Goal: Task Accomplishment & Management: Use online tool/utility

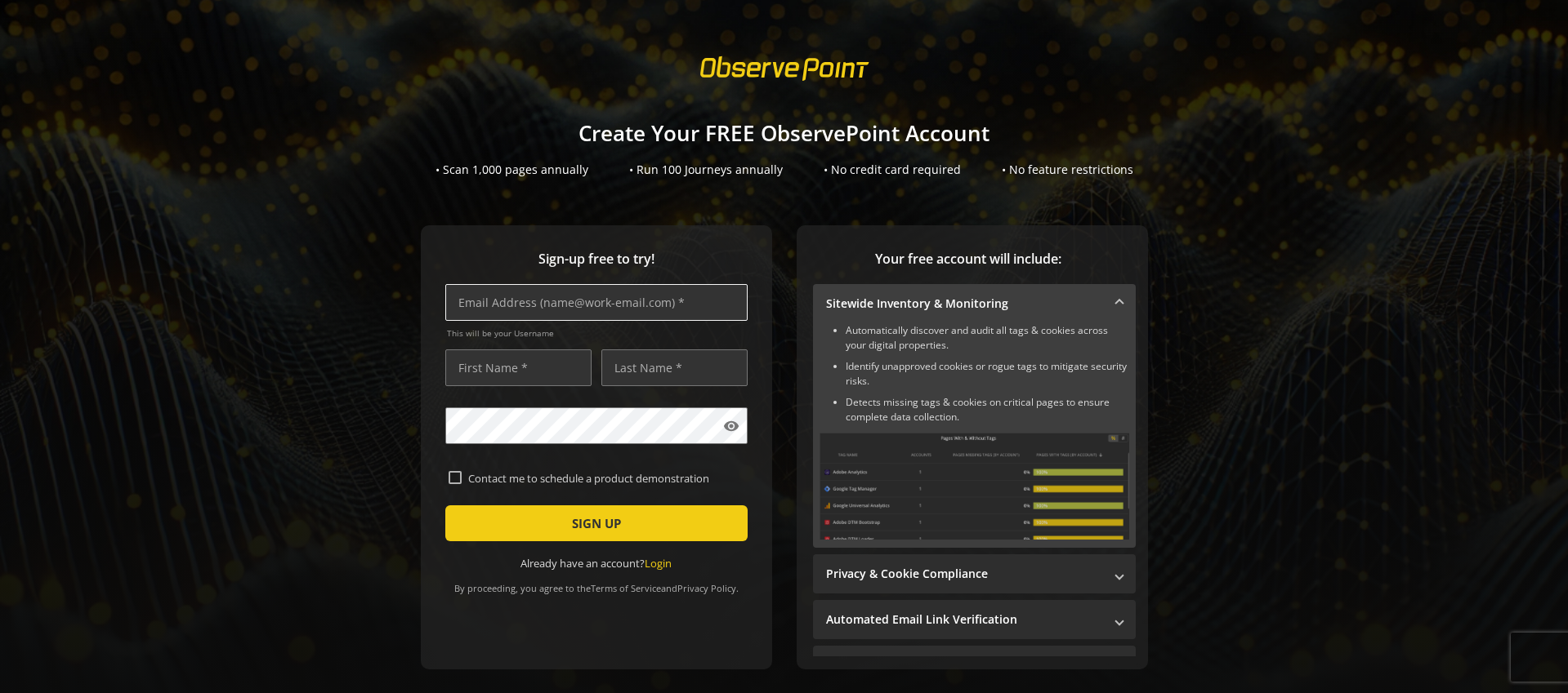
scroll to position [2176, 0]
click at [632, 310] on input "text" at bounding box center [597, 302] width 303 height 37
type input "[PERSON_NAME][EMAIL_ADDRESS][PERSON_NAME][DOMAIN_NAME]"
type input "[PERSON_NAME]"
type input "Schwartzz"
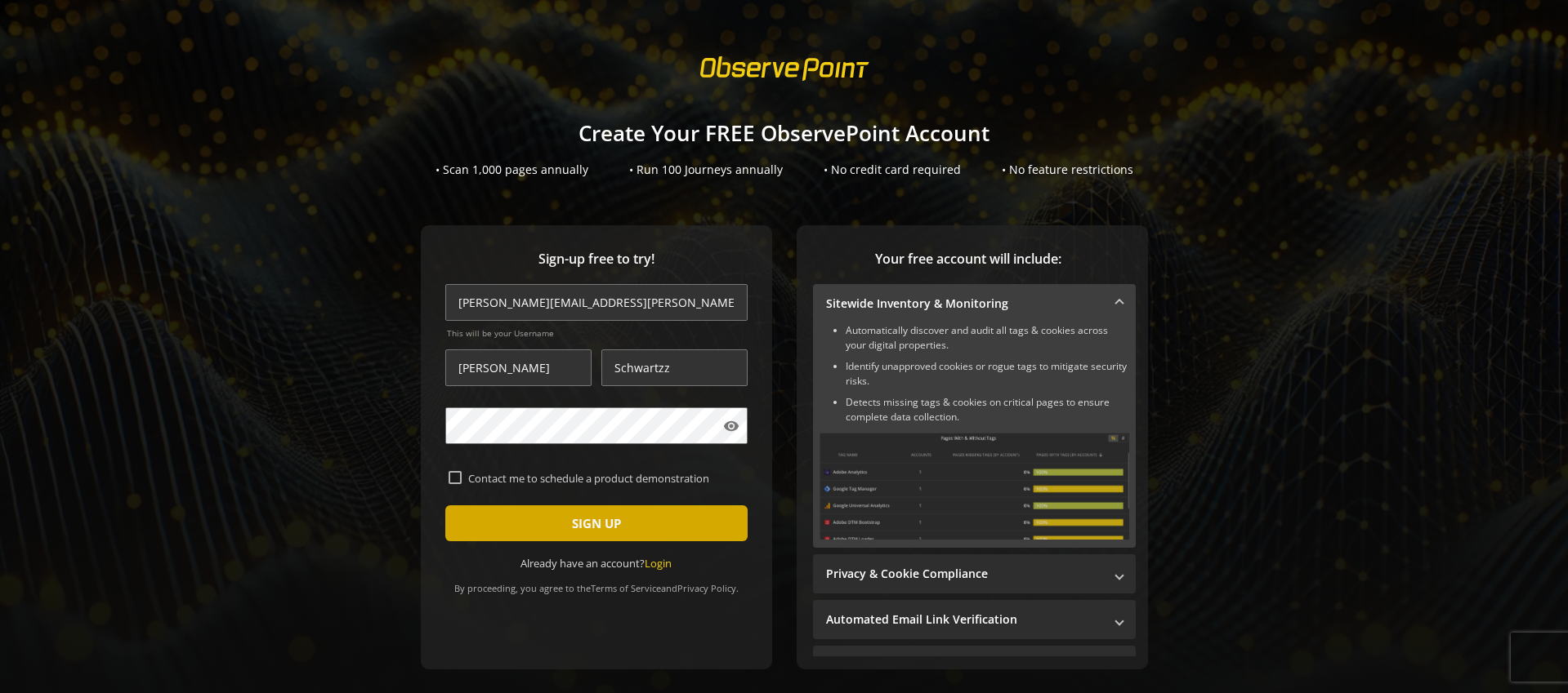
click at [682, 528] on span "submit" at bounding box center [597, 524] width 303 height 39
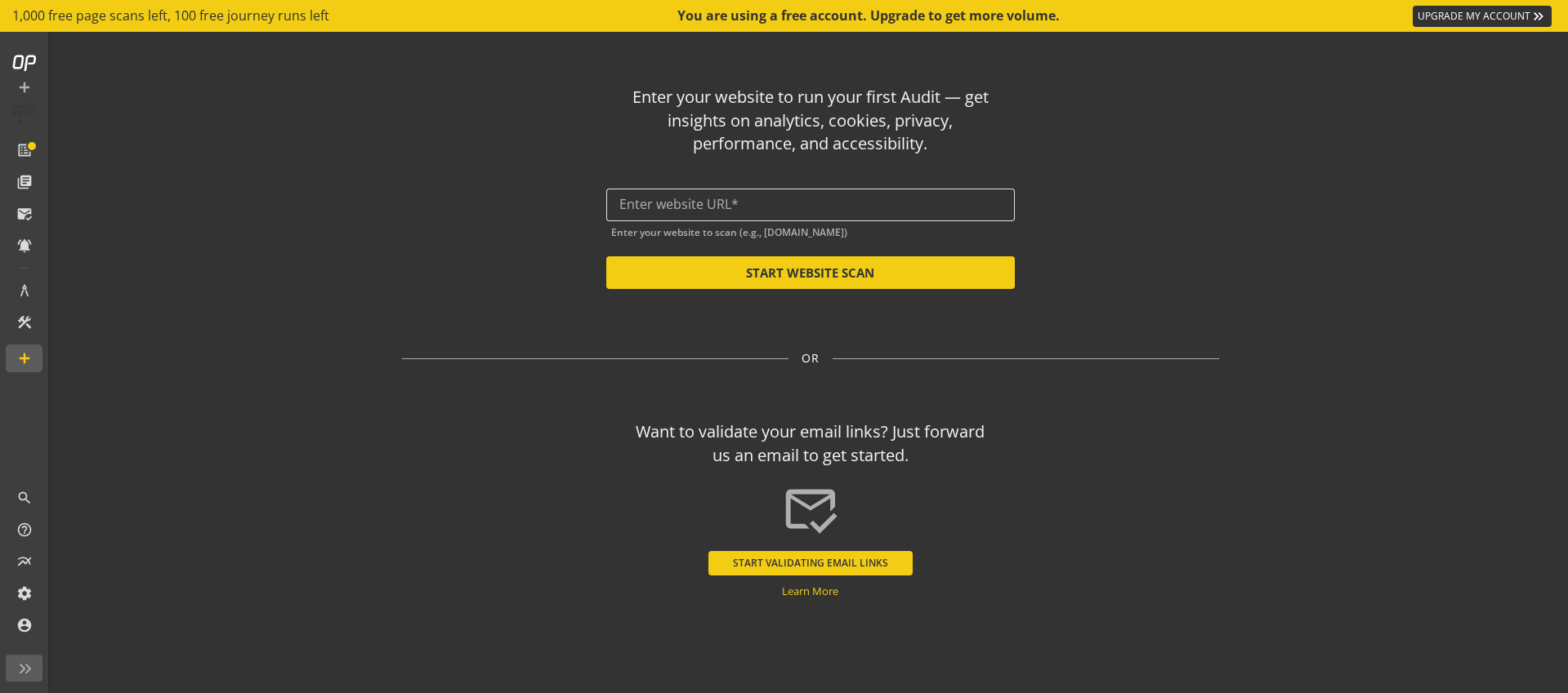
click at [777, 208] on input "text" at bounding box center [810, 205] width 382 height 16
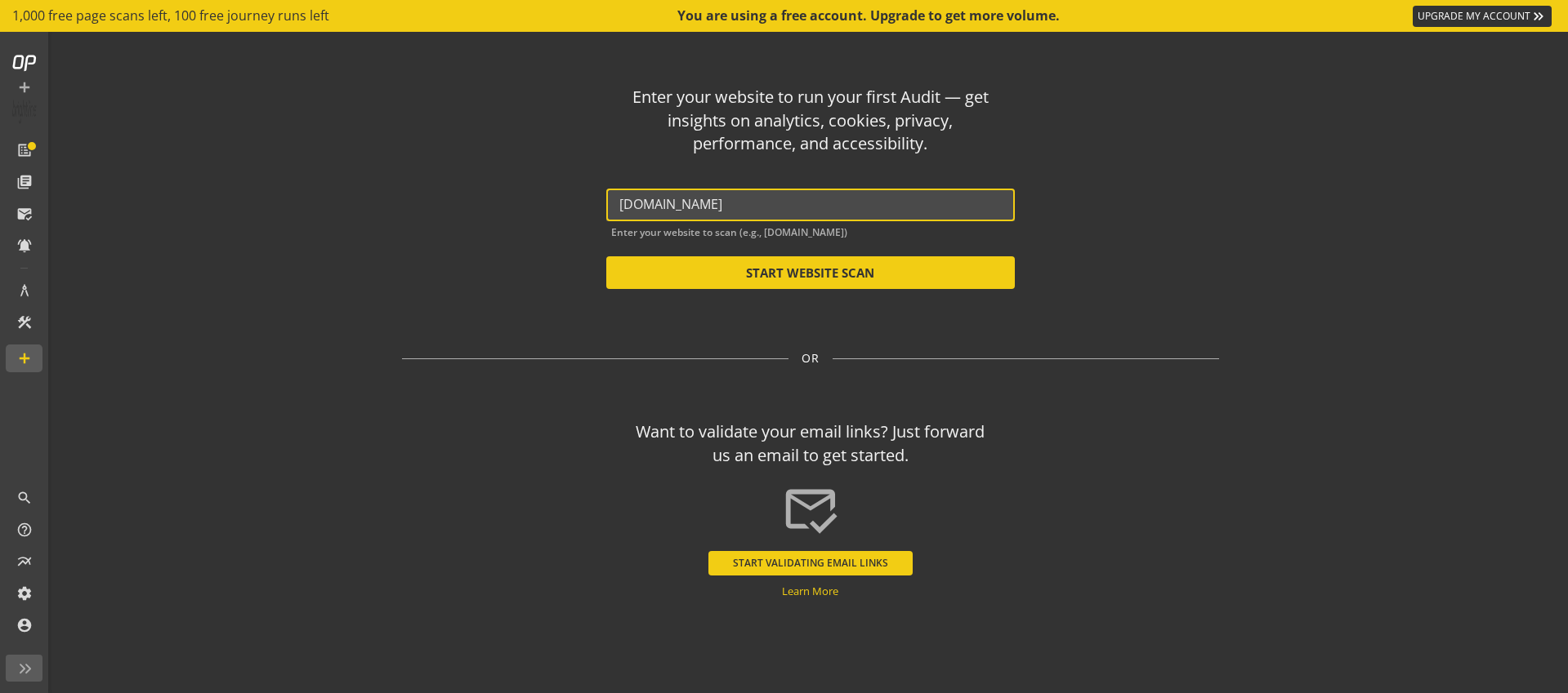
click at [619, 201] on input "[DOMAIN_NAME]" at bounding box center [810, 205] width 382 height 16
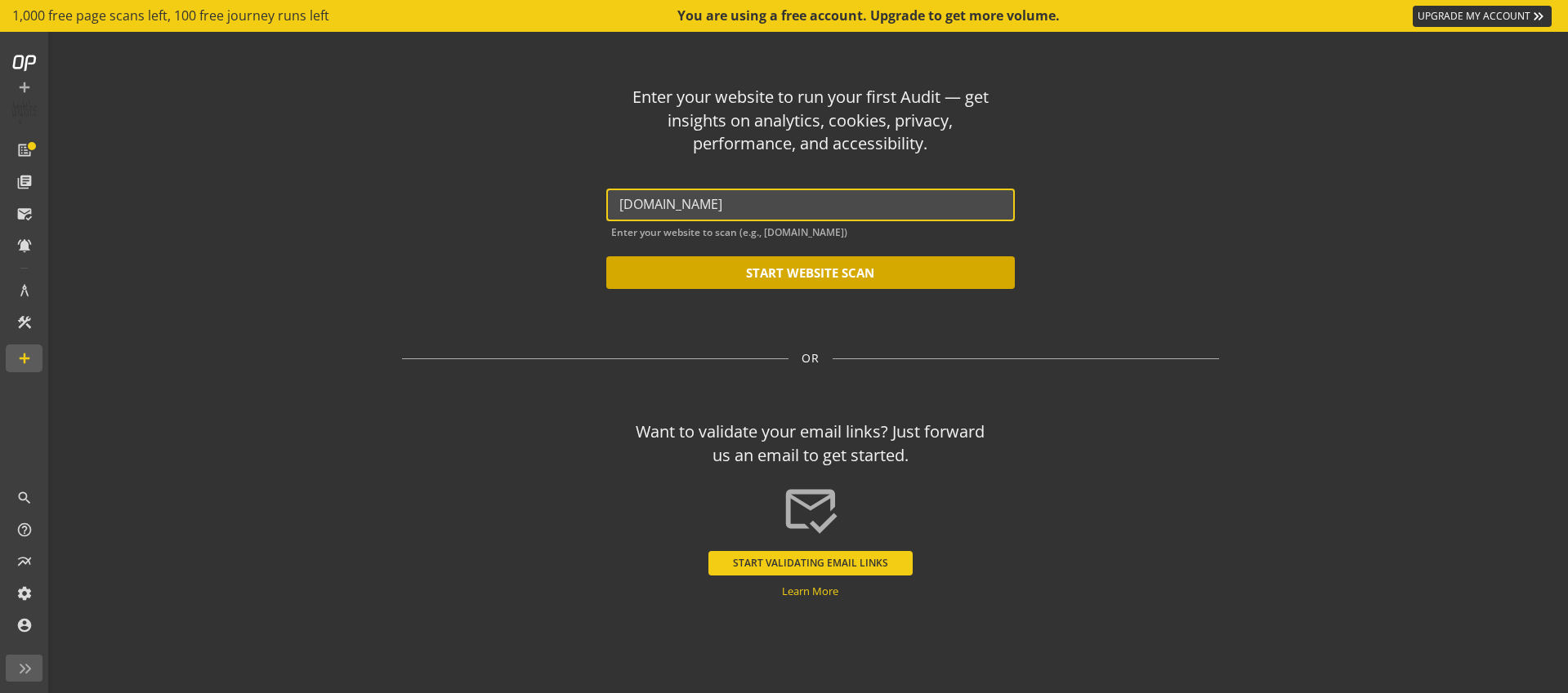
click at [753, 270] on button "START WEBSITE SCAN" at bounding box center [810, 272] width 409 height 33
type input "[URL][DOMAIN_NAME]"
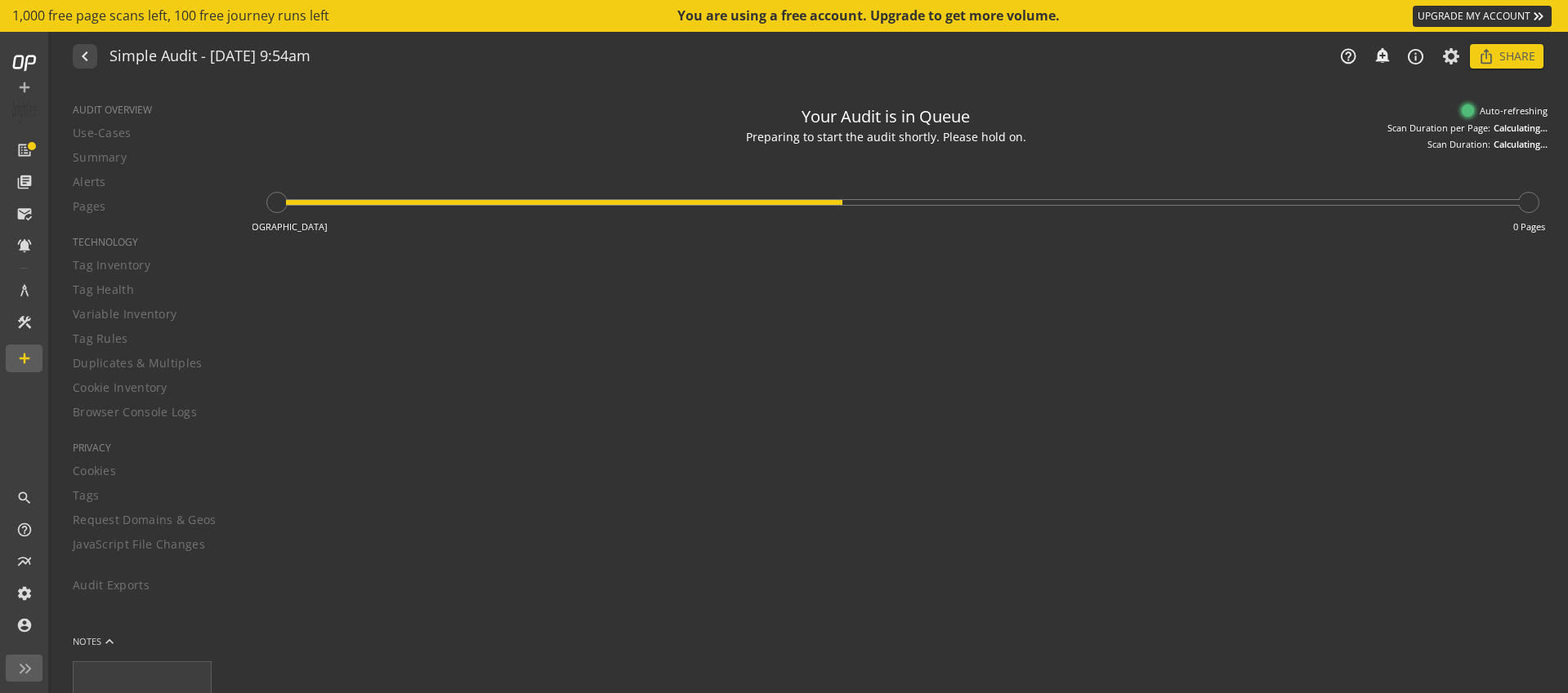
type textarea "Notes can include: -a description of what this audit is validating -changes in …"
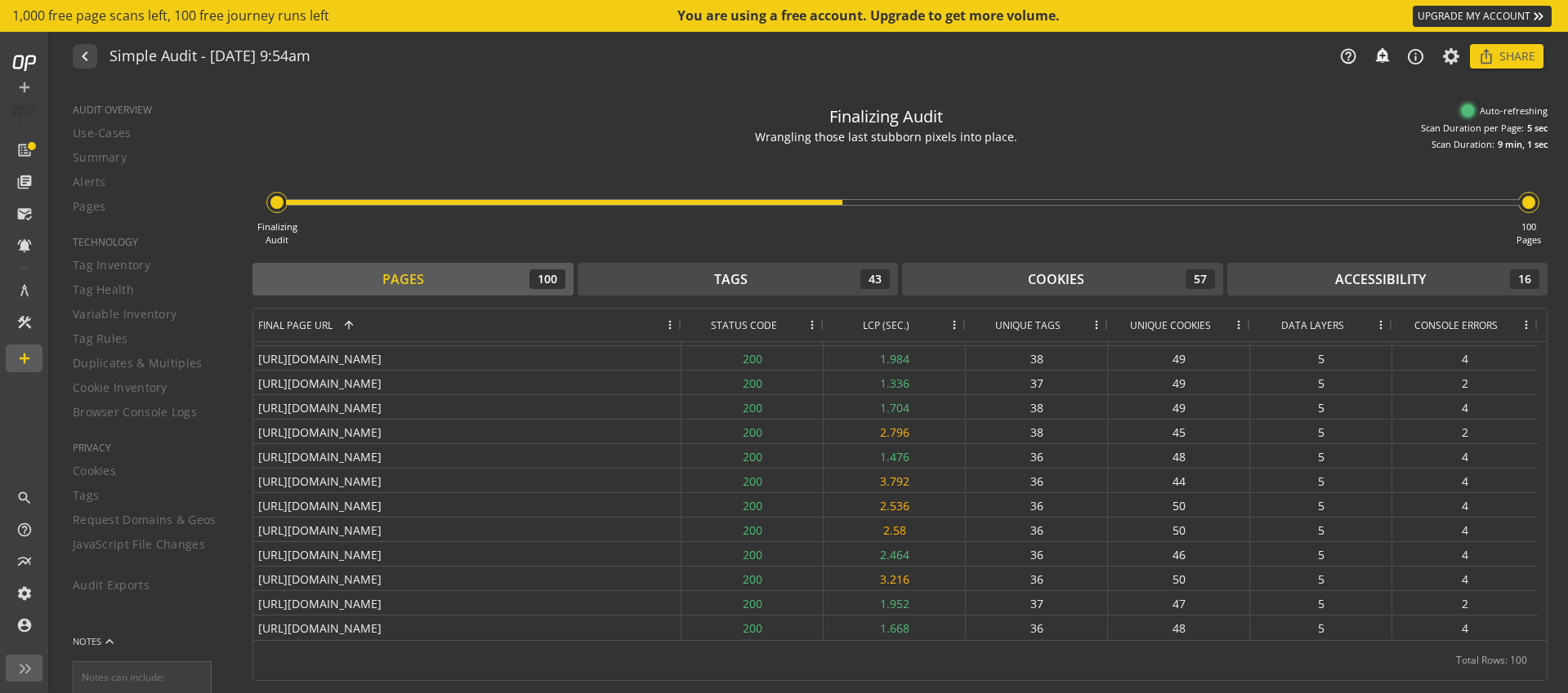
scroll to position [2151, 0]
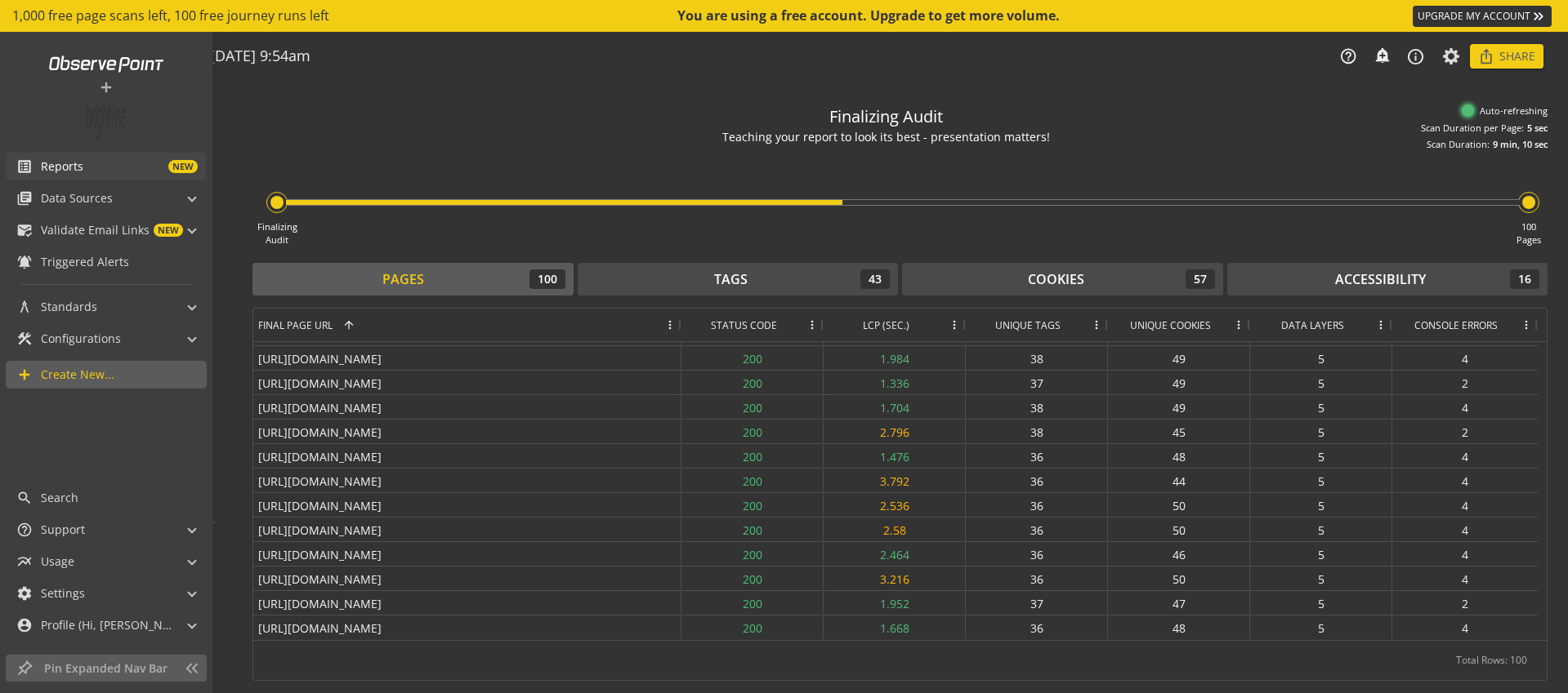
click at [105, 172] on span "Reports NEW" at bounding box center [123, 166] width 165 height 16
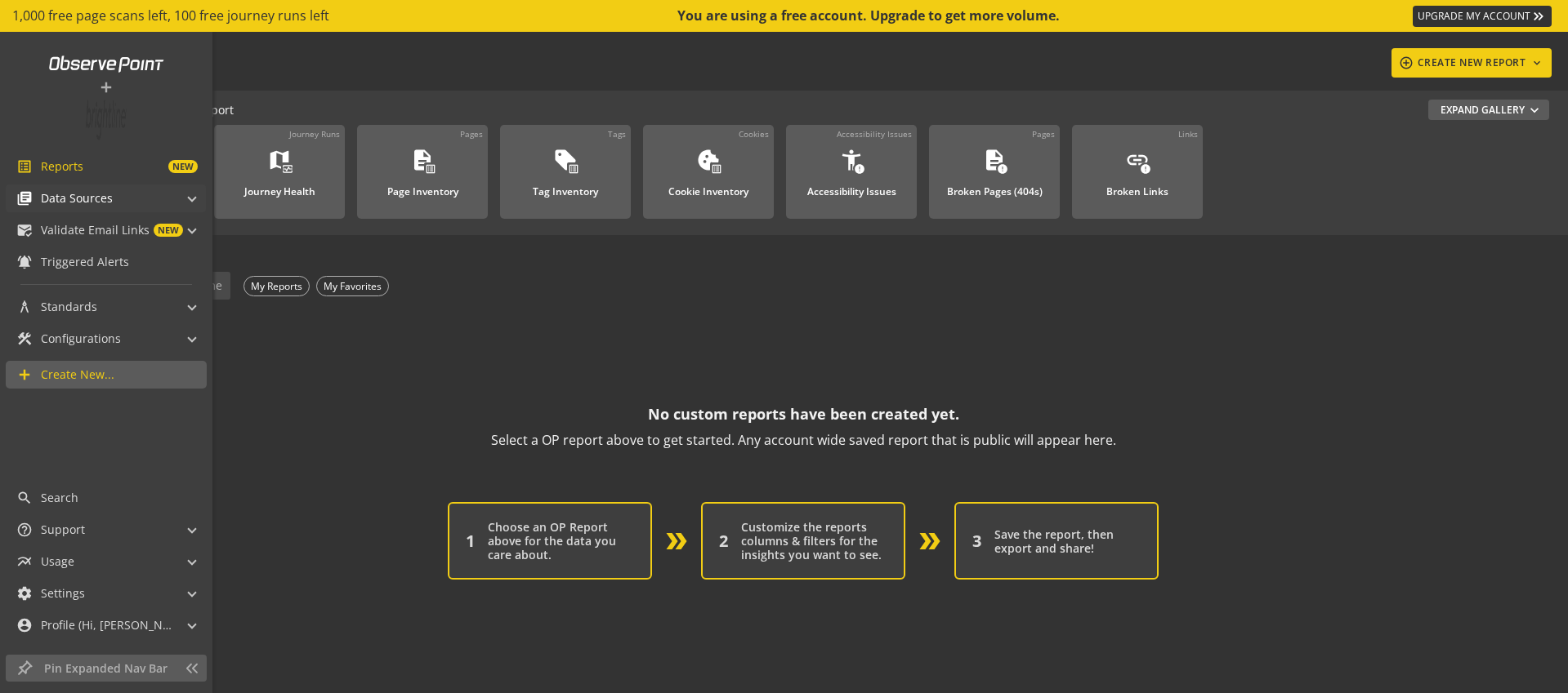
click at [81, 204] on span "Data Sources" at bounding box center [76, 198] width 72 height 16
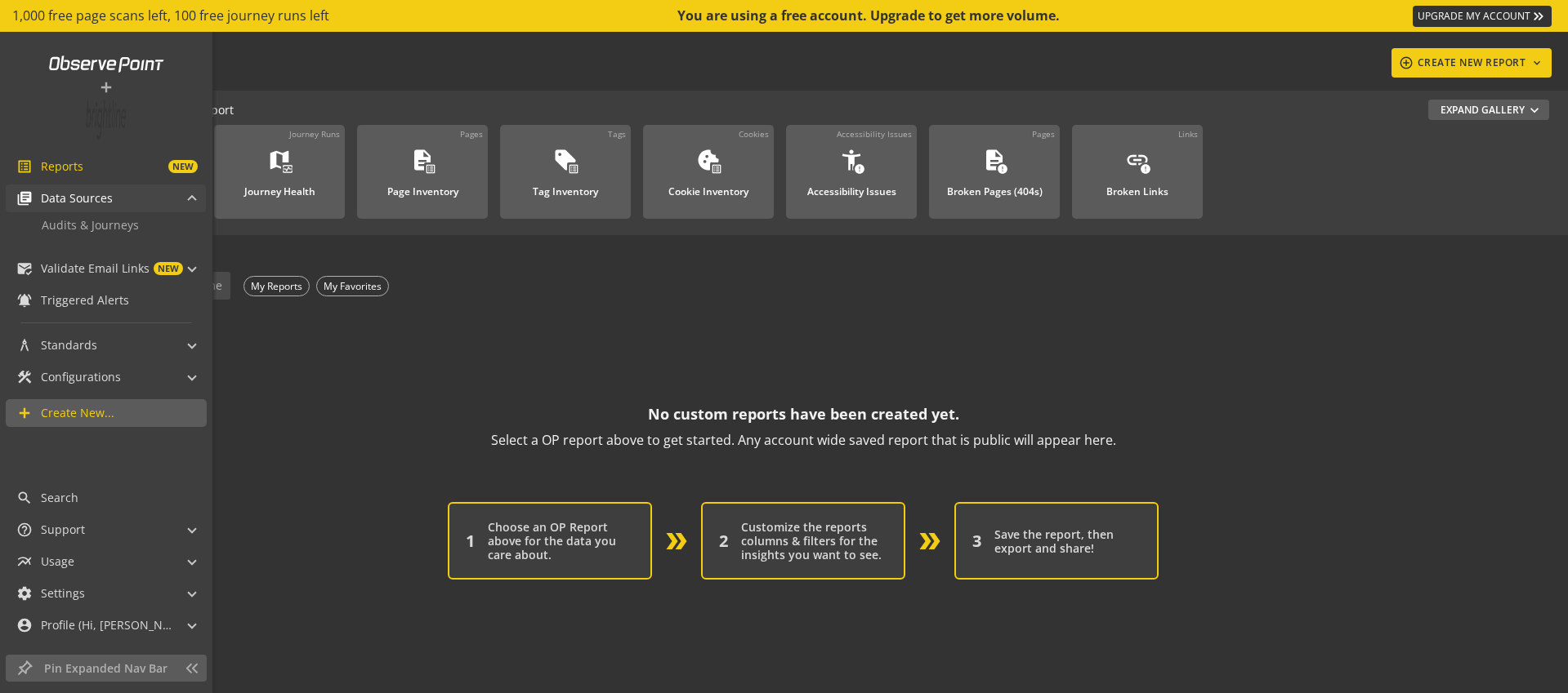
click at [106, 209] on div "library_books Data Sources" at bounding box center [64, 199] width 97 height 28
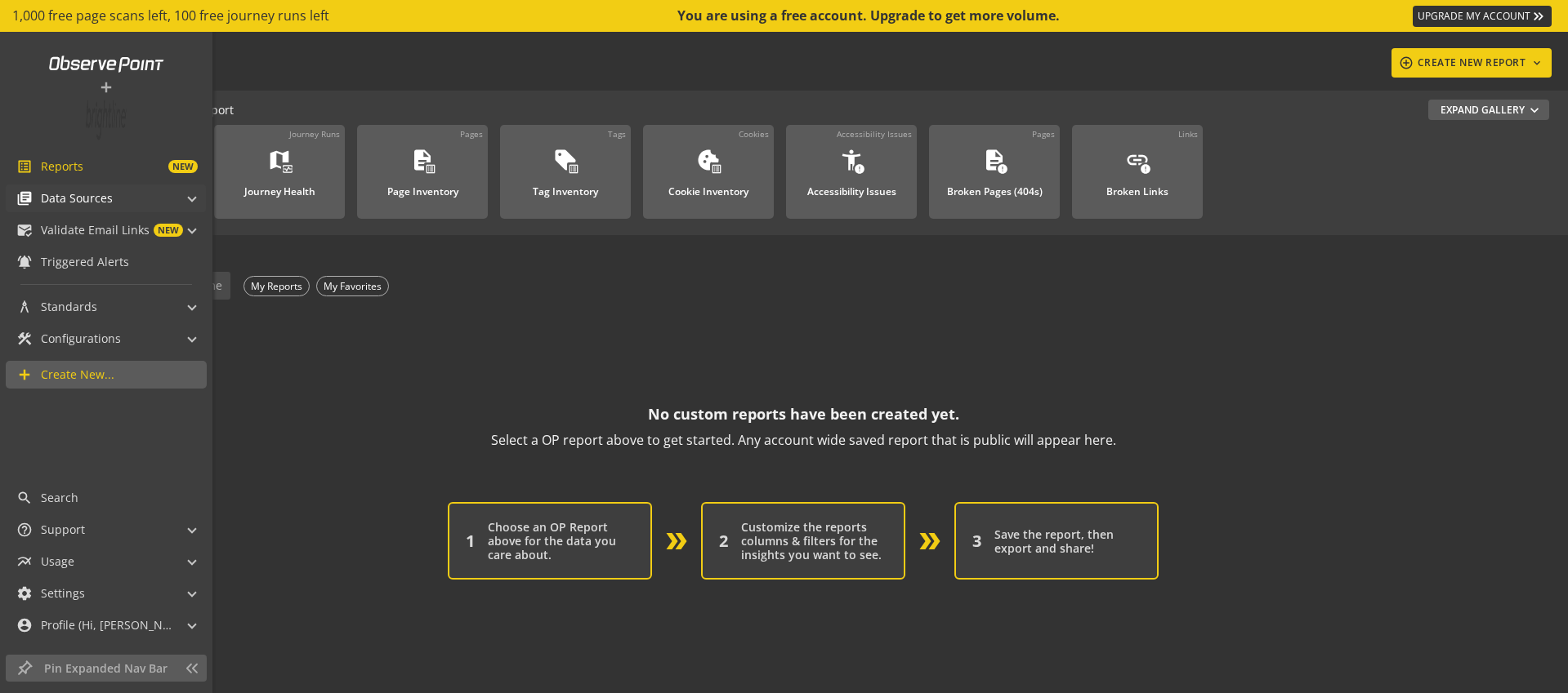
click at [109, 197] on span "Data Sources" at bounding box center [76, 198] width 72 height 16
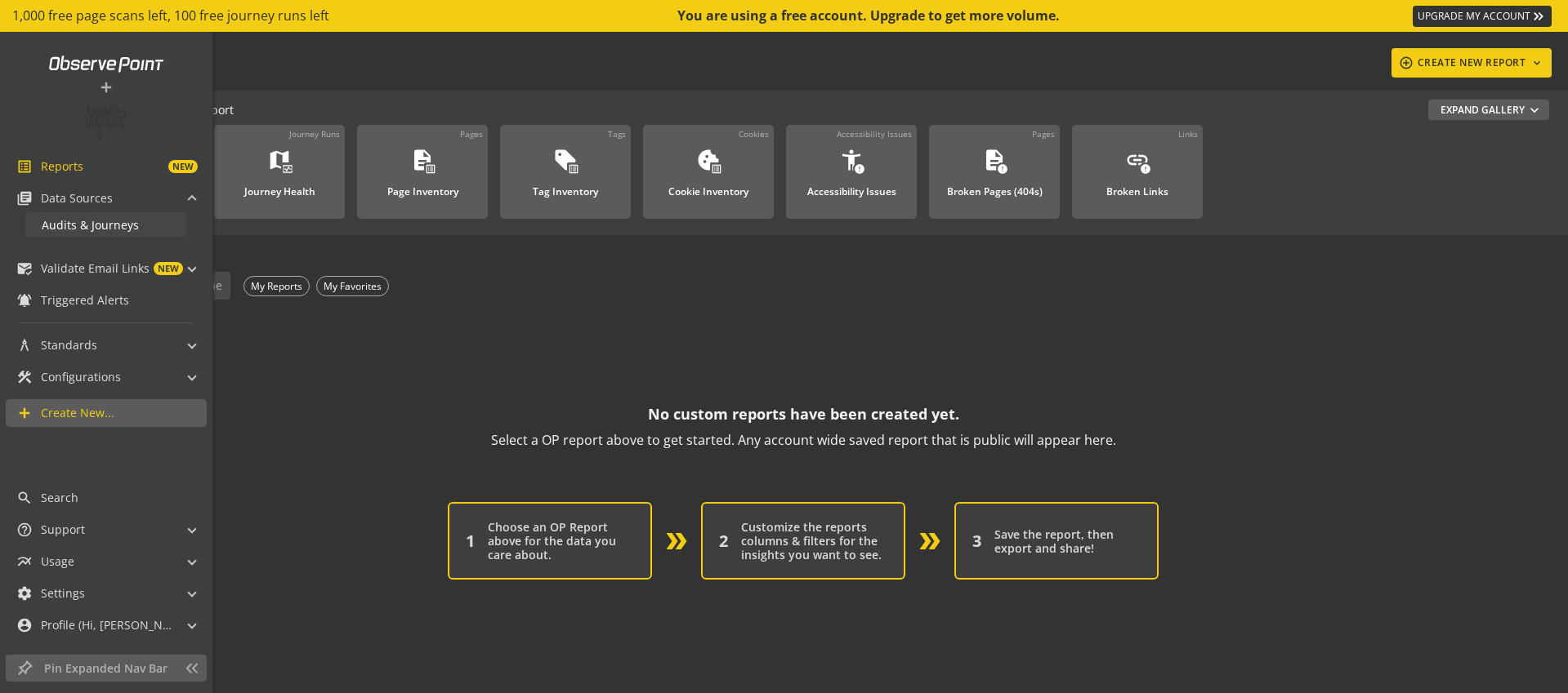
click at [116, 228] on span "Audits & Journeys" at bounding box center [89, 224] width 97 height 16
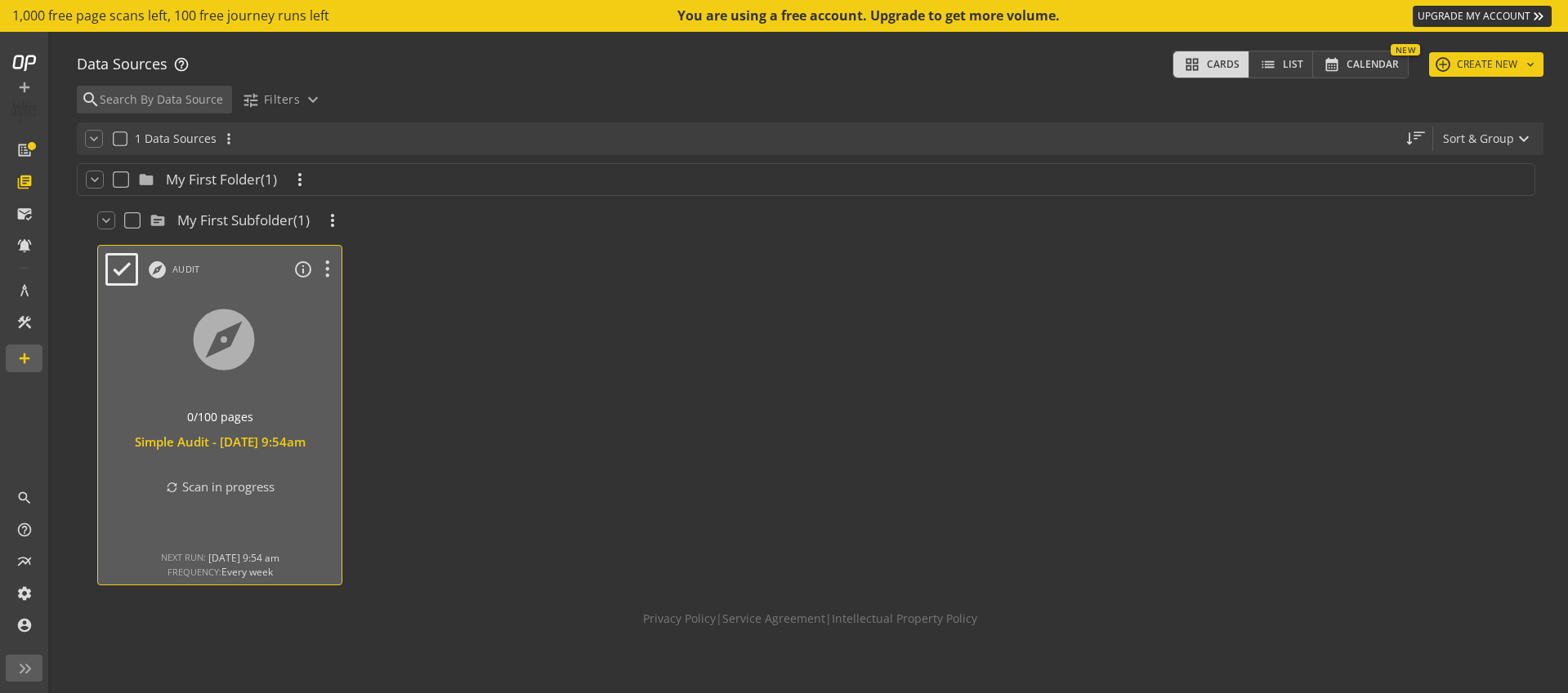
click at [234, 451] on div "Simple Audit - [DATE] 9:54am" at bounding box center [220, 442] width 227 height 17
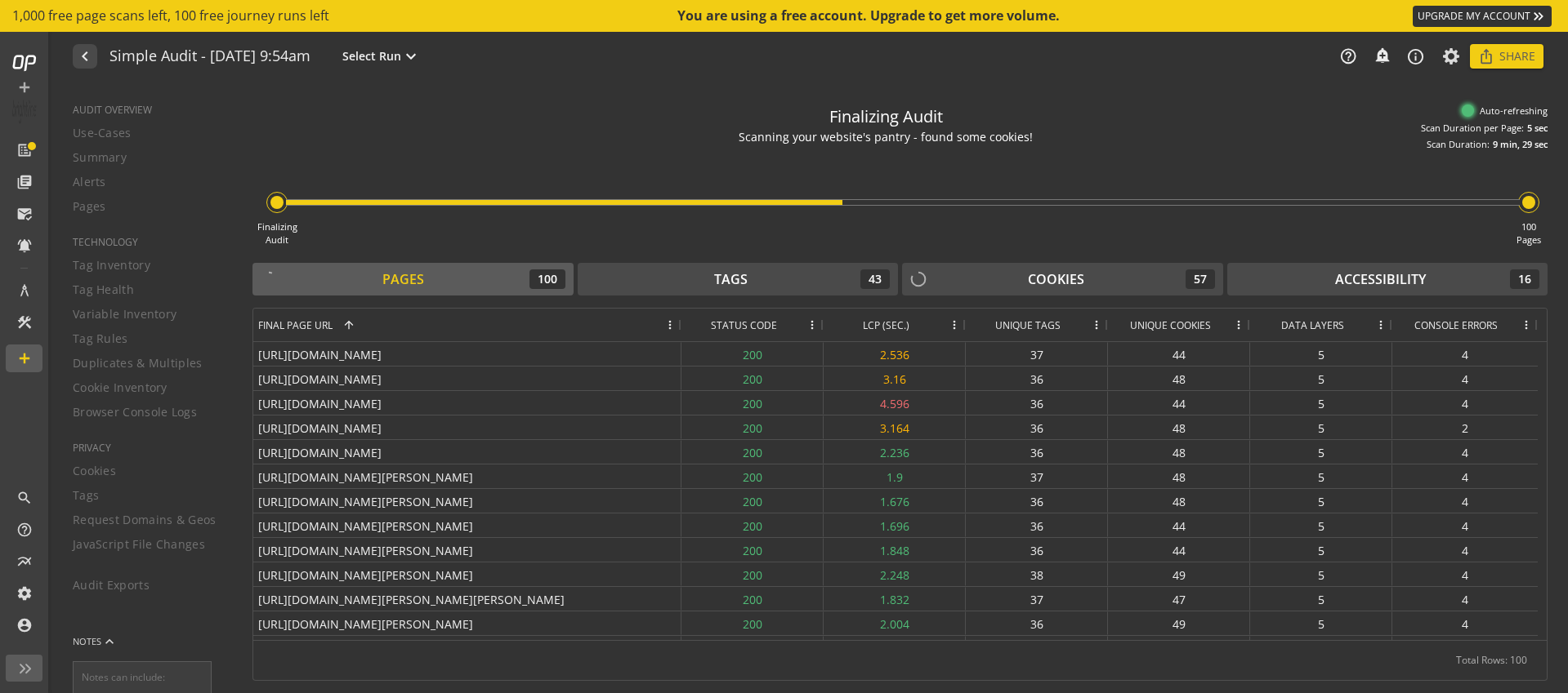
click at [89, 480] on div "AUDIT OVERVIEW Use-Cases Summary Alerts Pages TECHNOLOGY Tag Inventory Tag Heal…" at bounding box center [142, 389] width 179 height 609
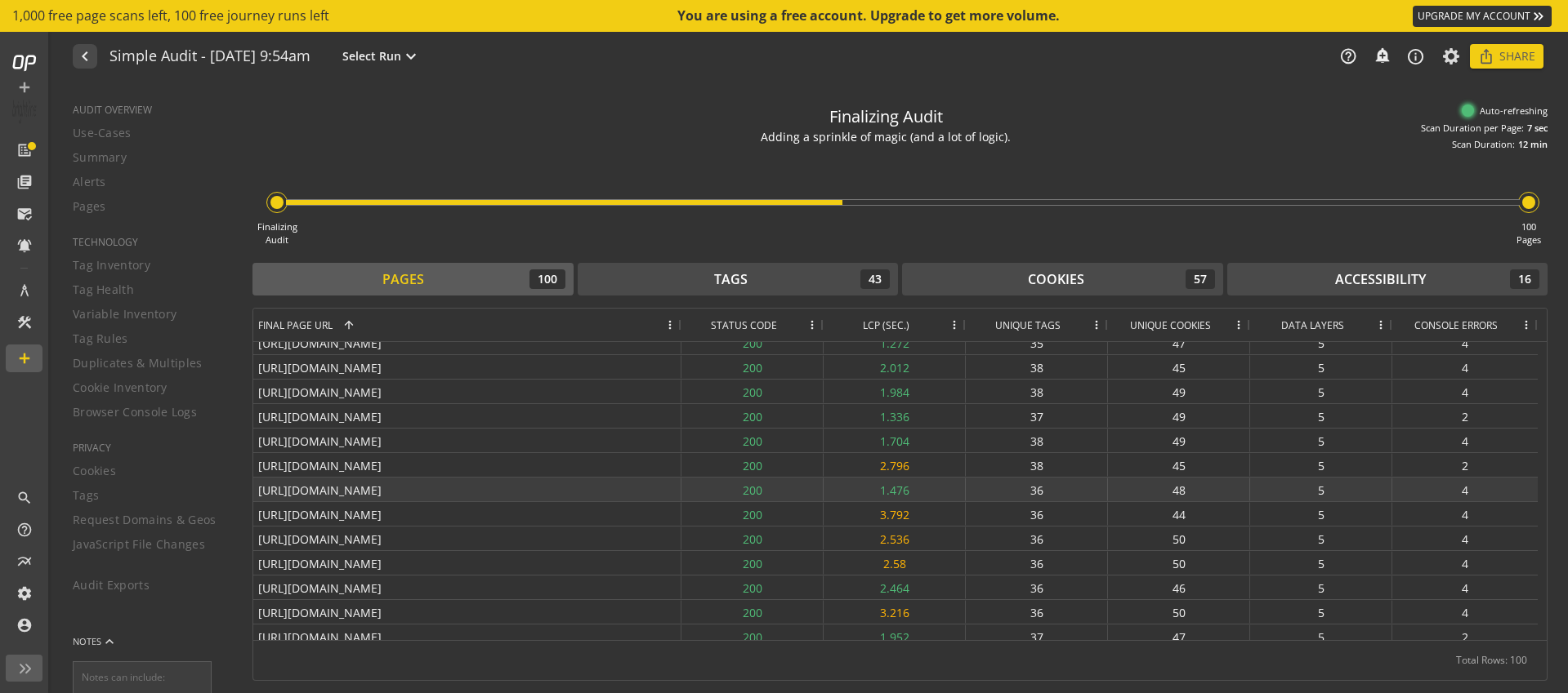
scroll to position [2151, 0]
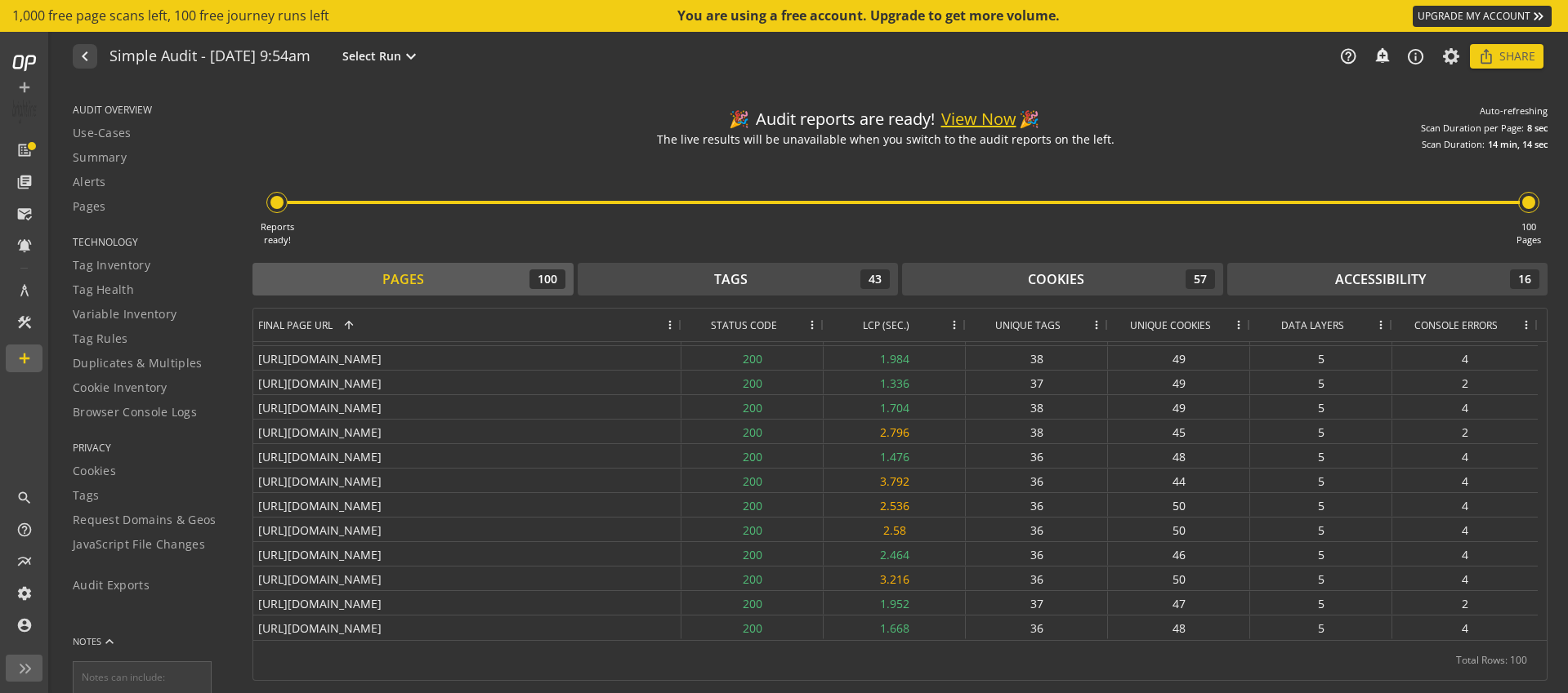
click at [985, 120] on button "View Now" at bounding box center [979, 119] width 75 height 23
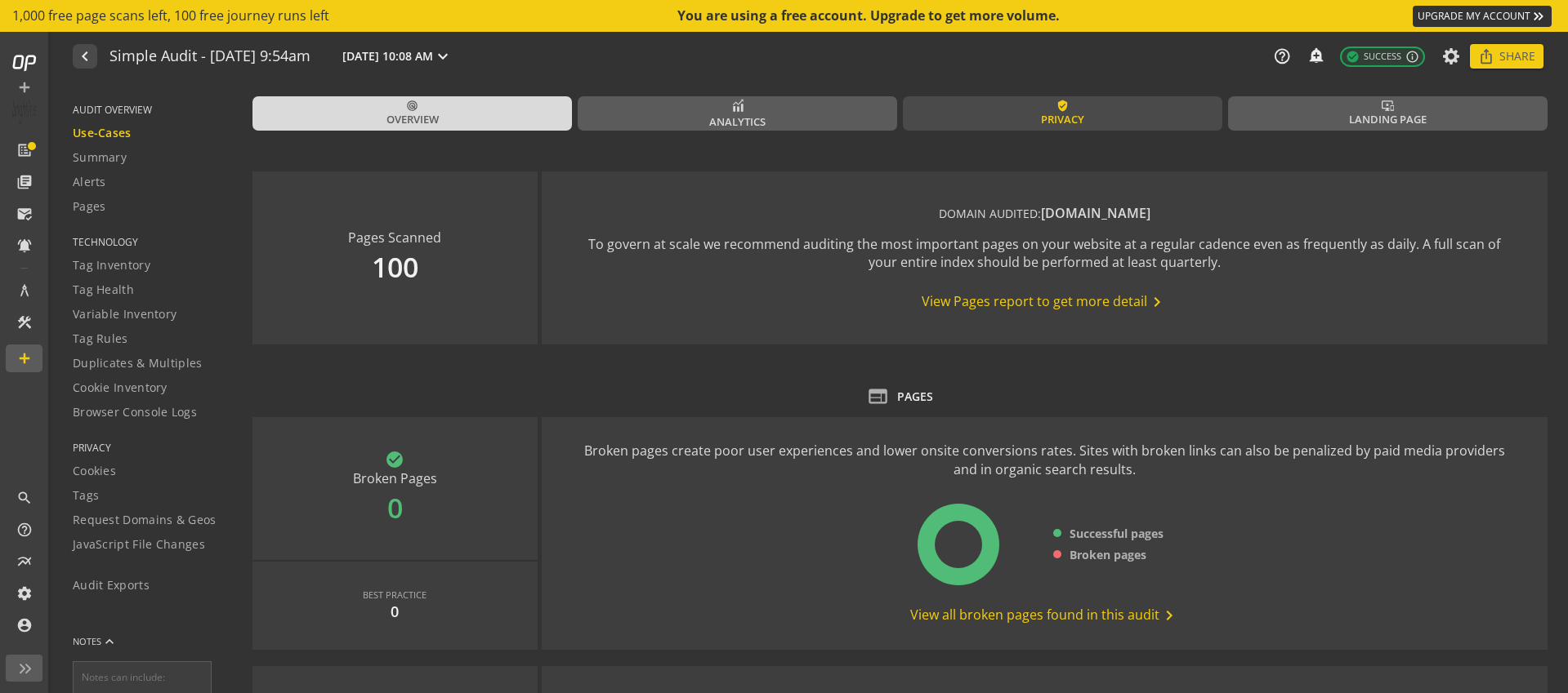
click at [1041, 116] on span "Privacy" at bounding box center [1063, 119] width 43 height 16
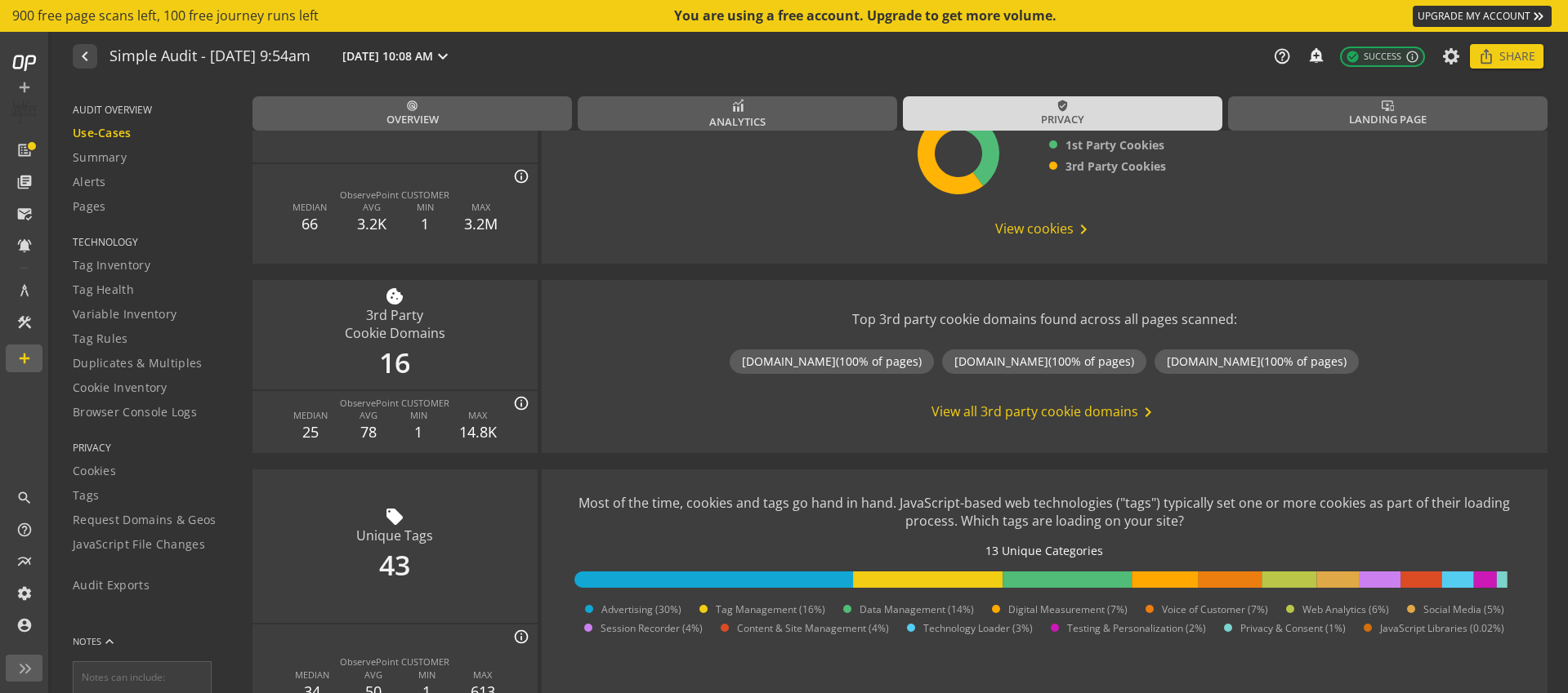
scroll to position [327, 0]
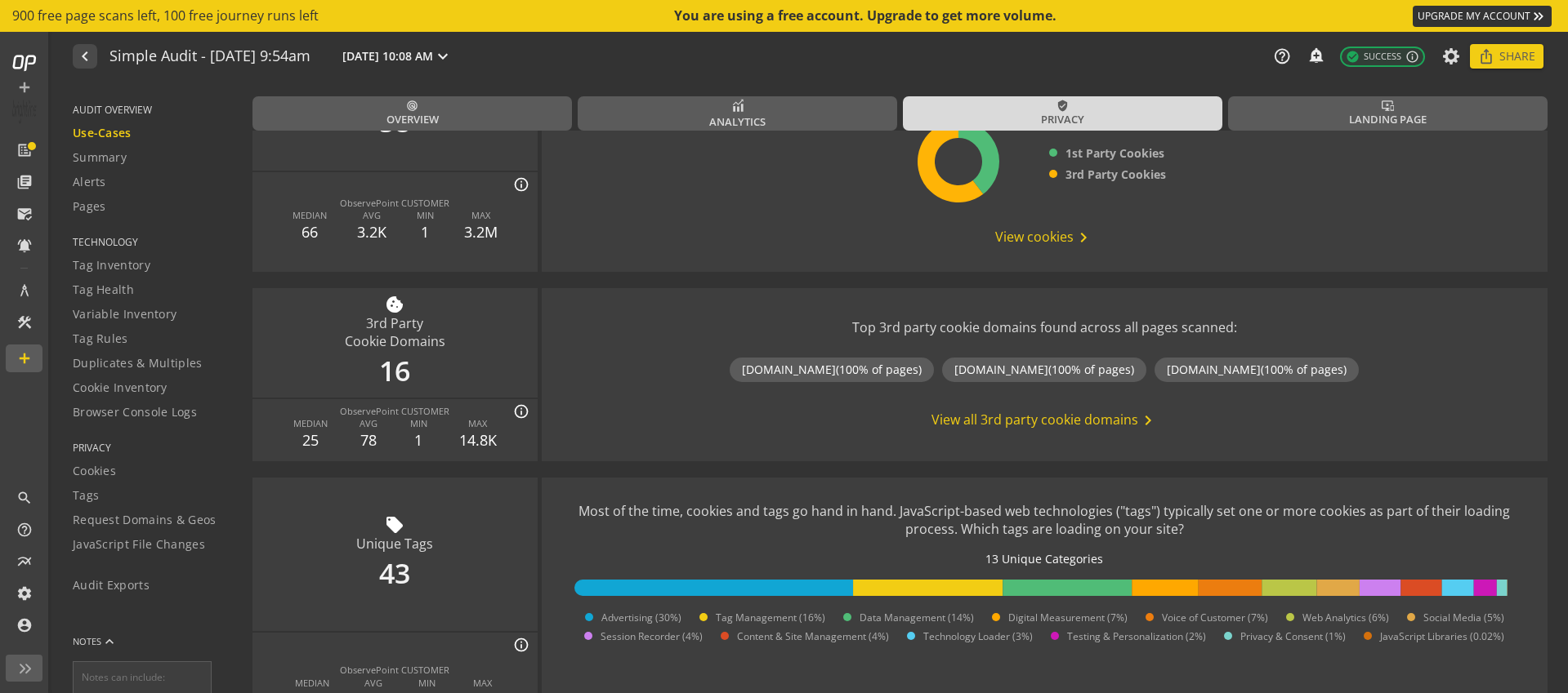
click at [1047, 415] on span "View all 3rd party cookie domains chevron_right" at bounding box center [1044, 420] width 226 height 20
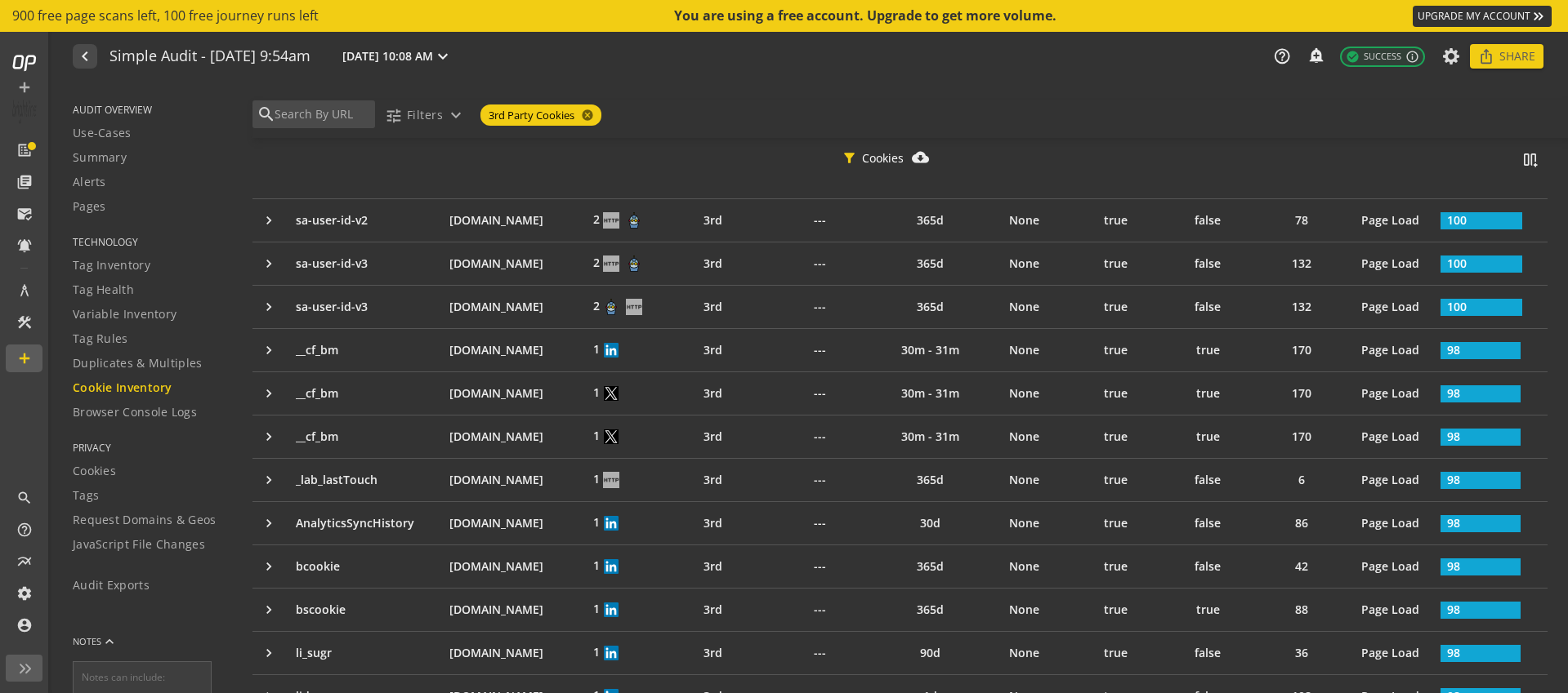
scroll to position [473, 0]
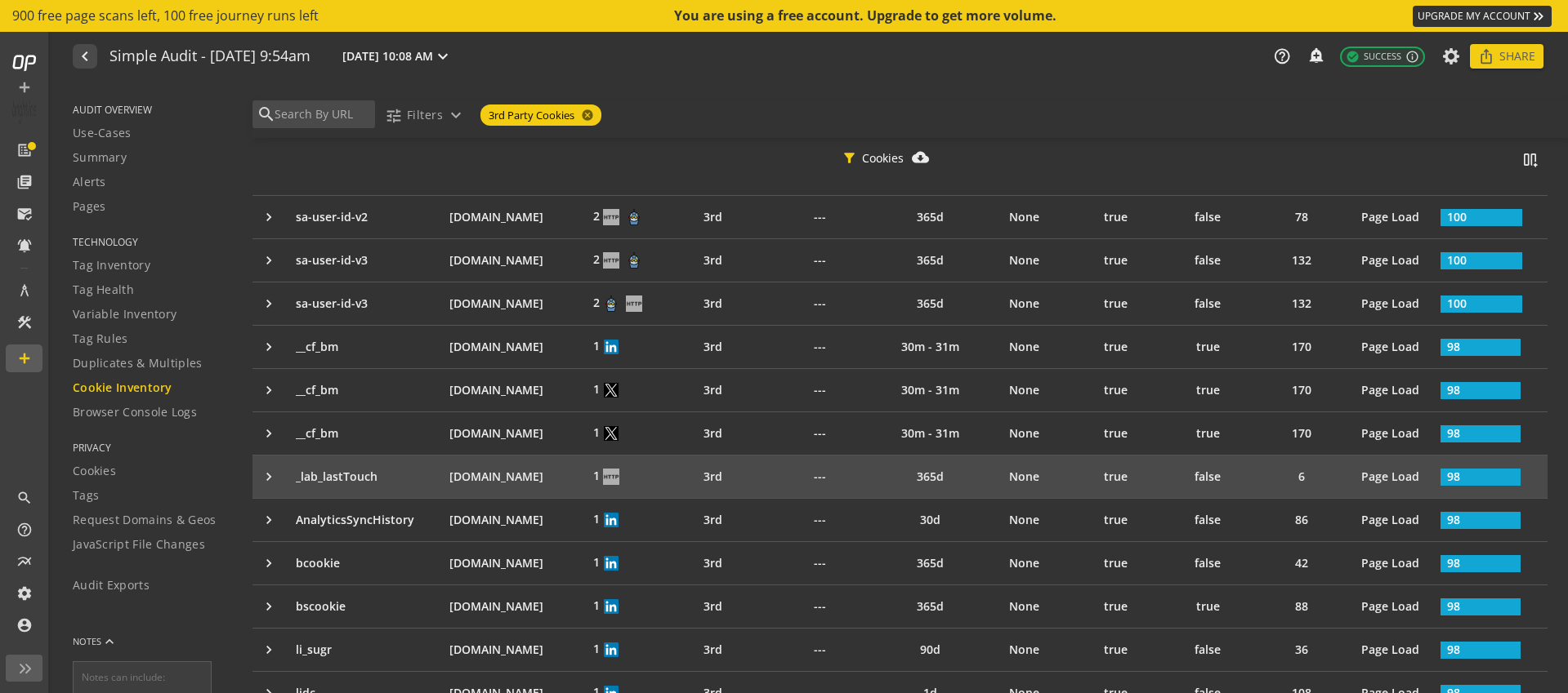
click at [271, 472] on div "keyboard_arrow_right" at bounding box center [273, 476] width 27 height 16
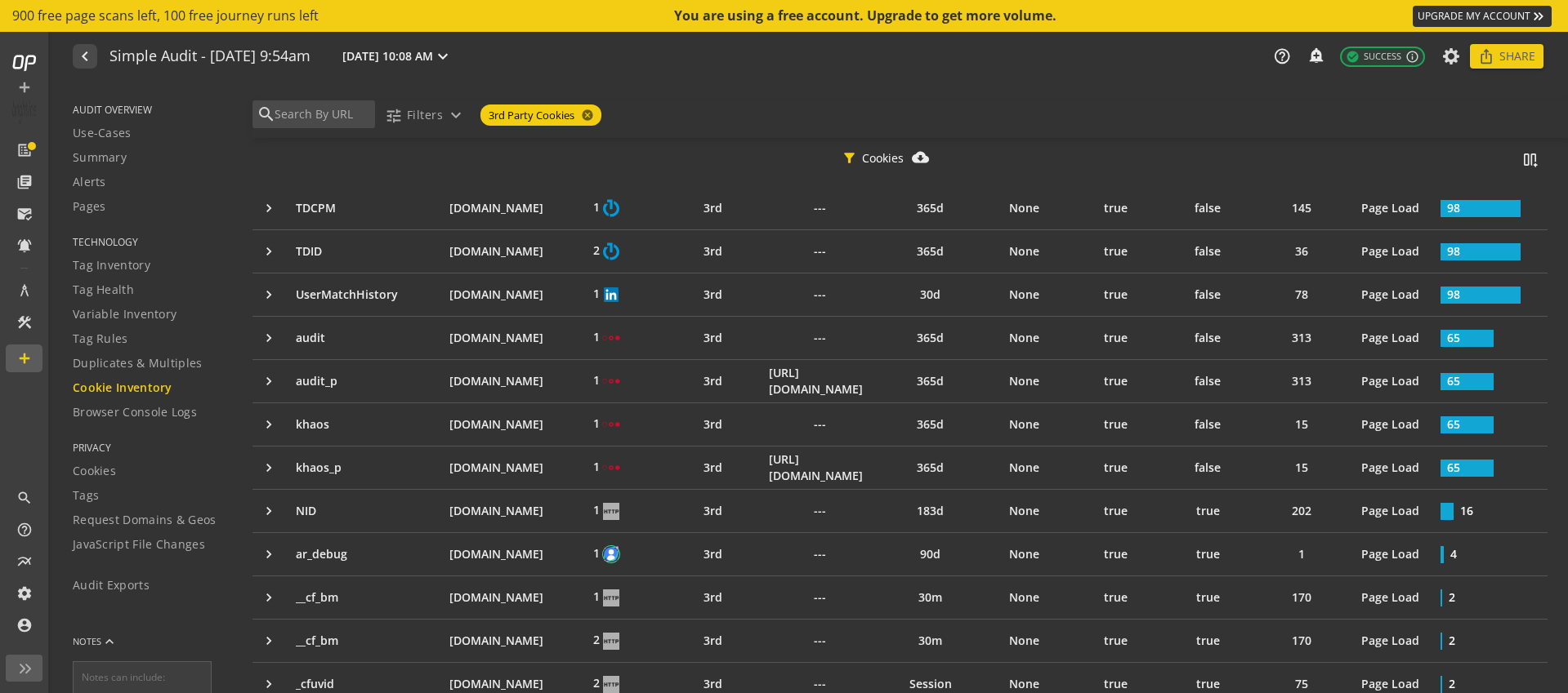
scroll to position [1300, 0]
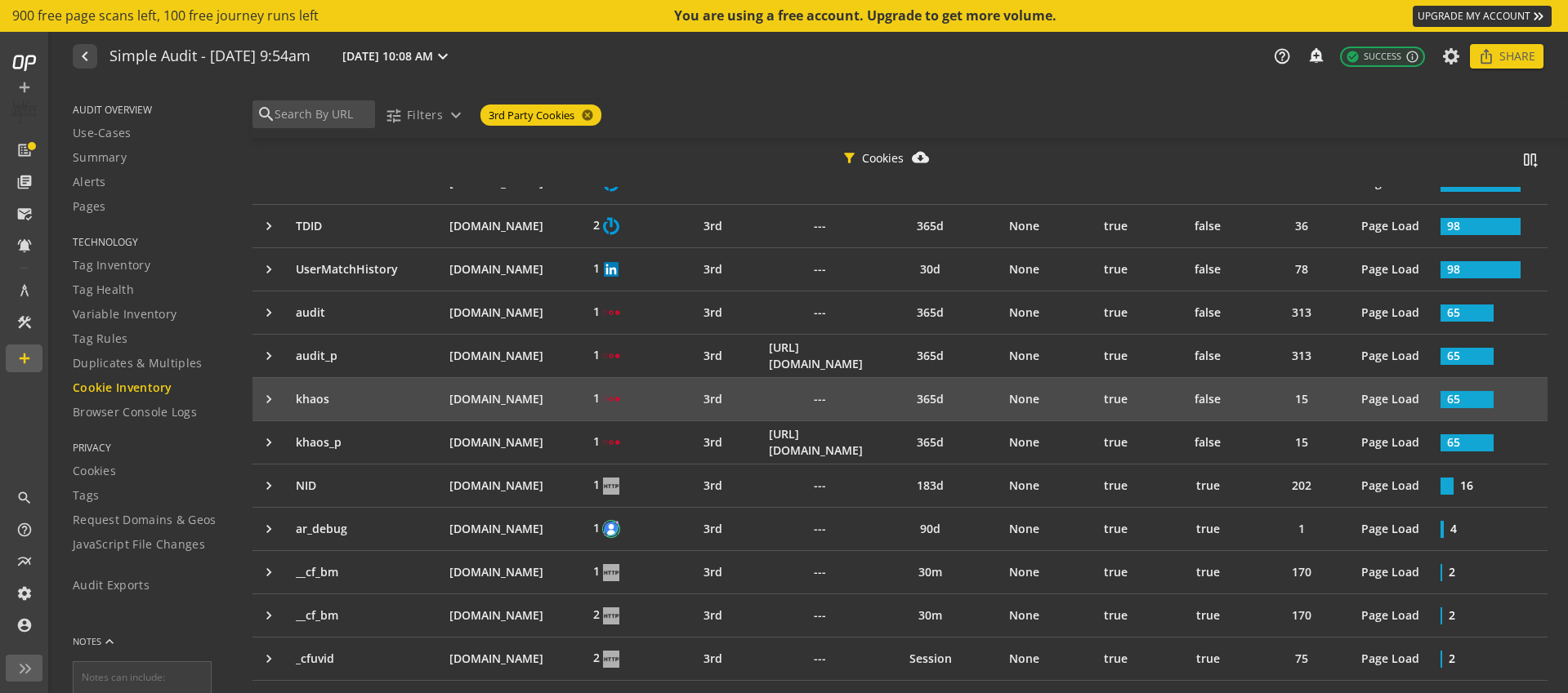
click at [266, 398] on div "keyboard_arrow_right" at bounding box center [273, 399] width 27 height 16
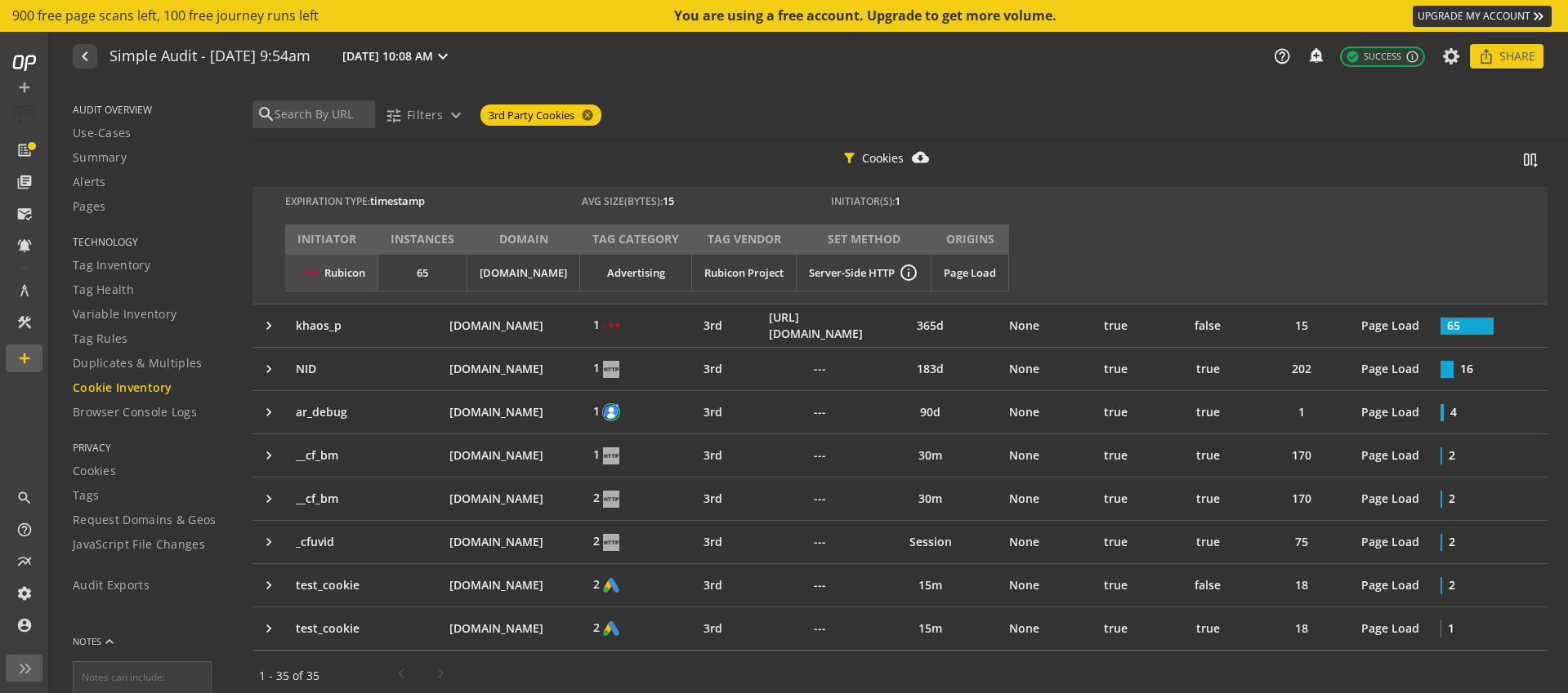
scroll to position [1407, 0]
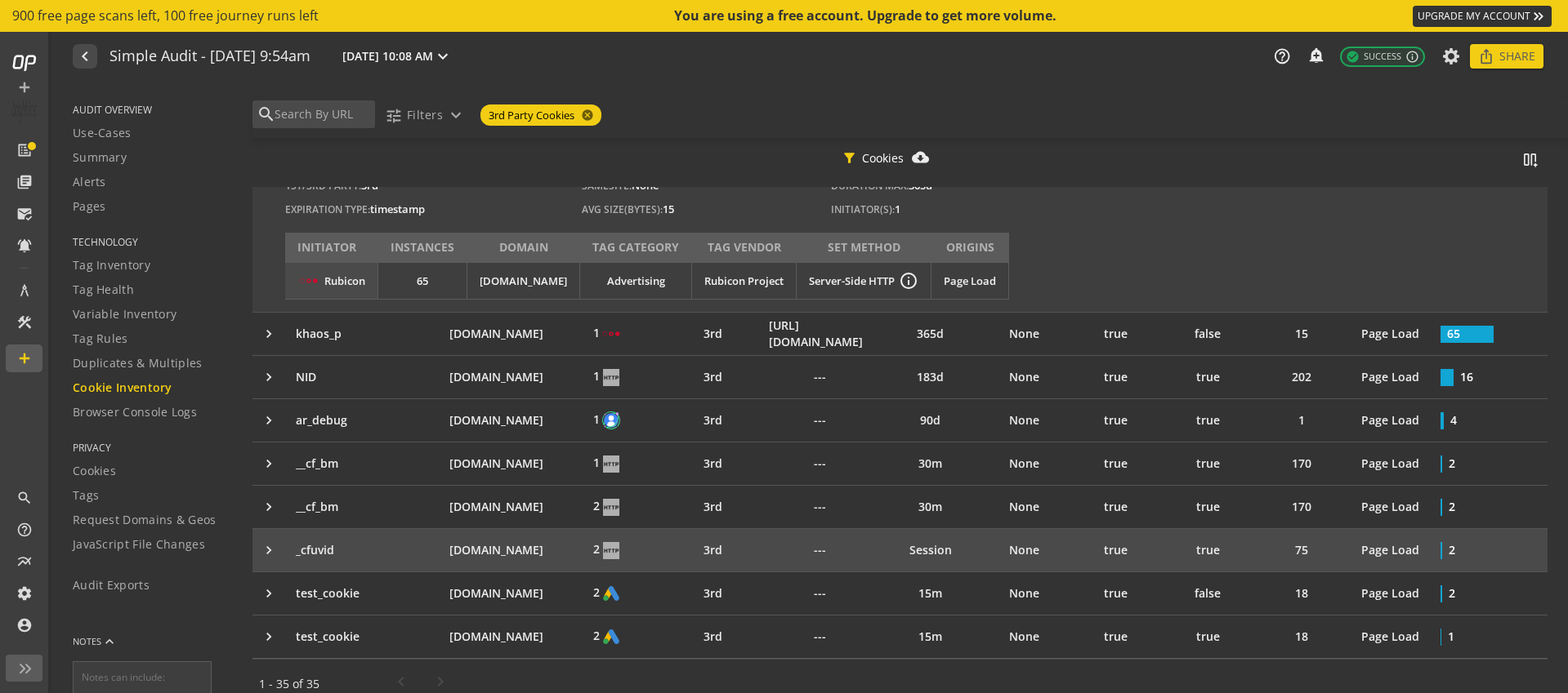
click at [272, 553] on div "keyboard_arrow_right" at bounding box center [273, 549] width 27 height 16
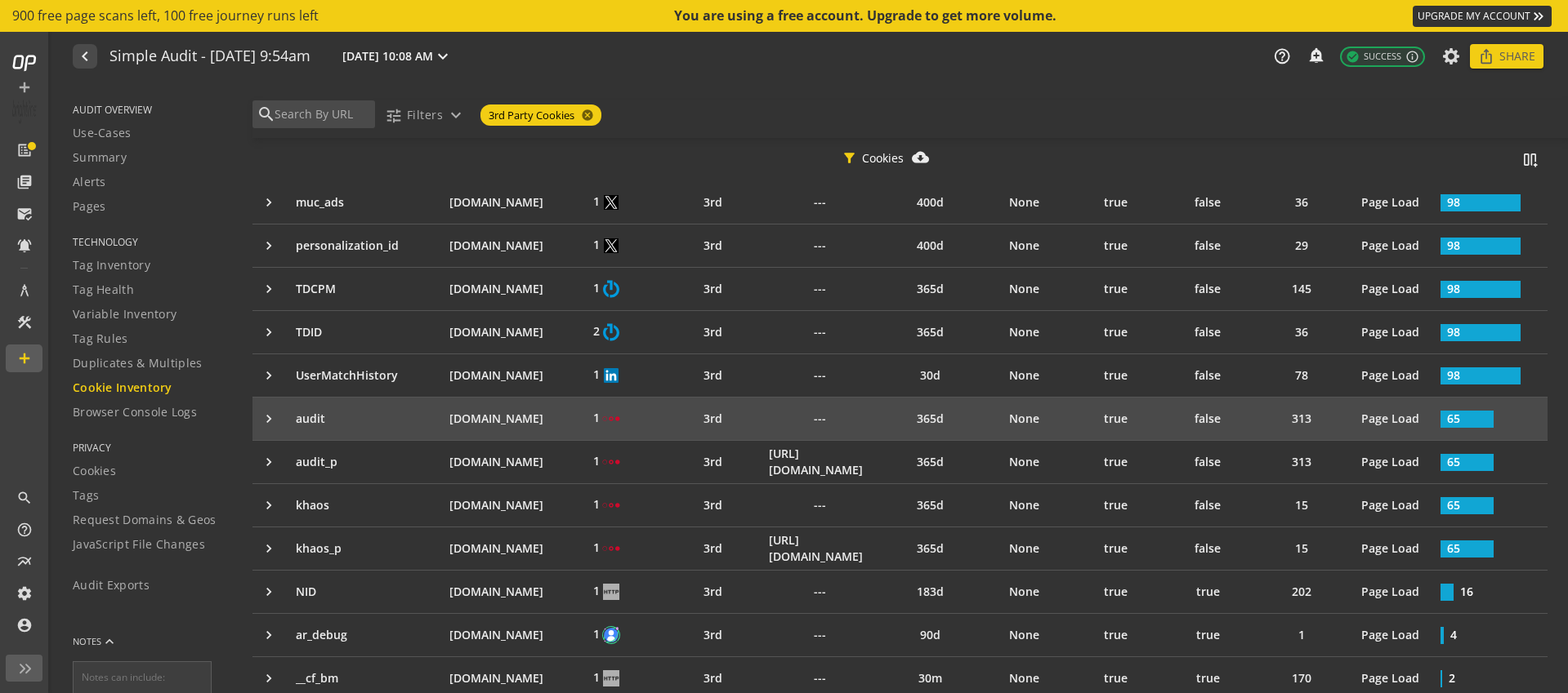
scroll to position [1014, 0]
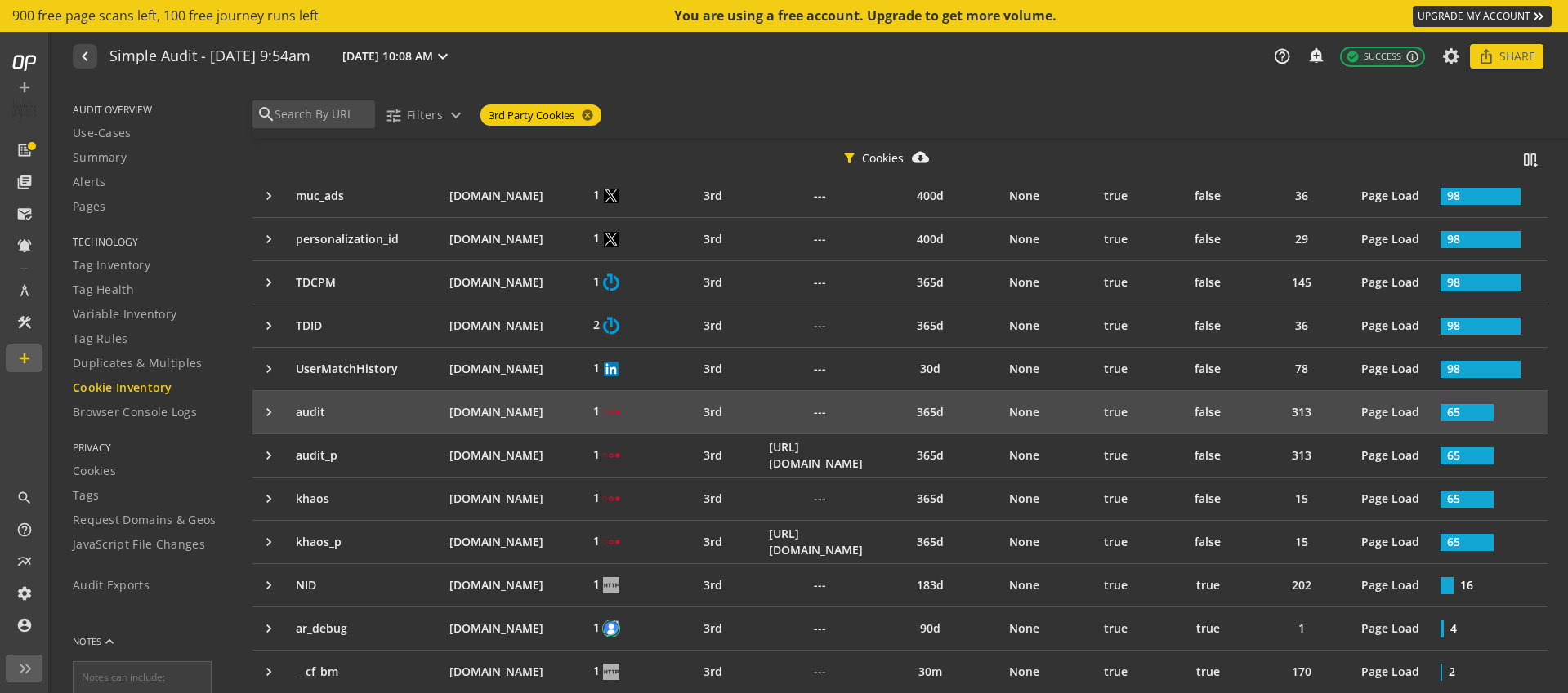
click at [260, 410] on div "keyboard_arrow_right" at bounding box center [273, 411] width 27 height 16
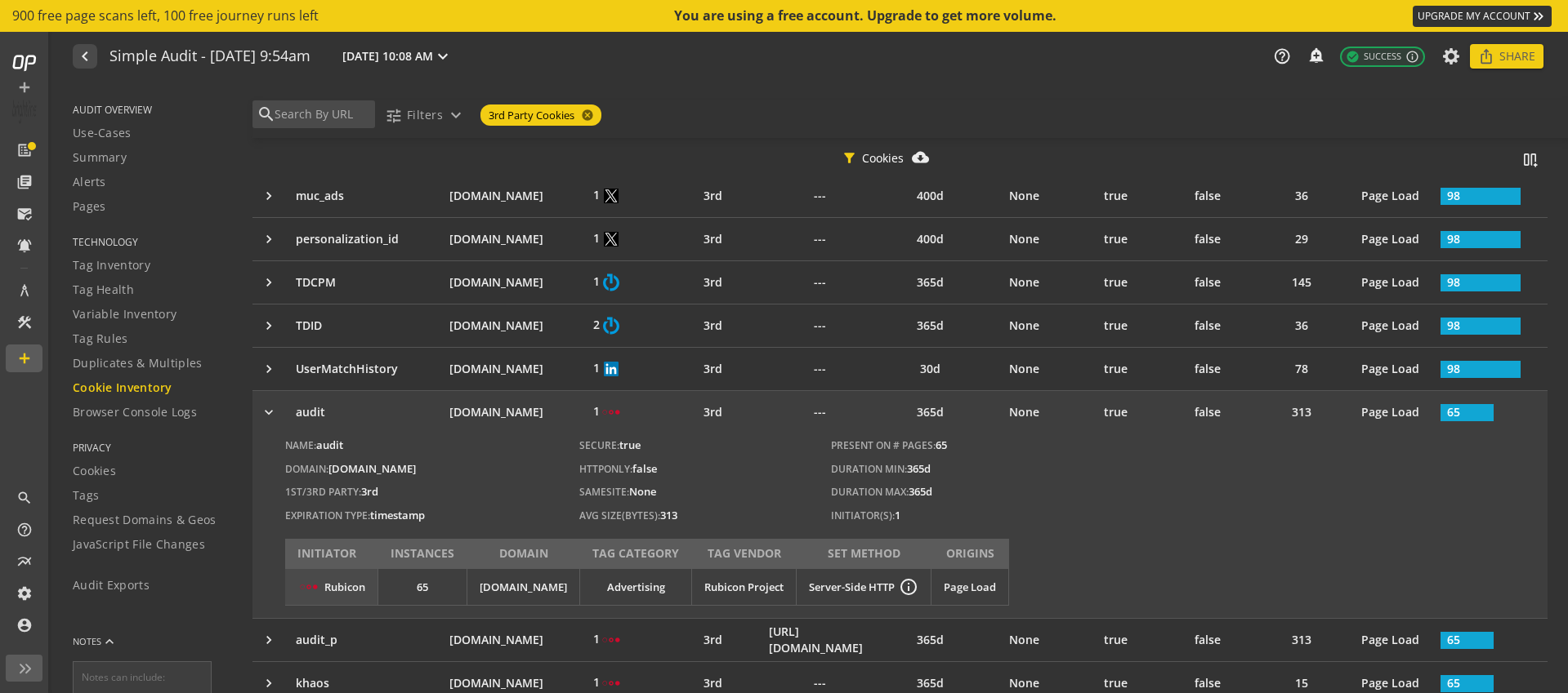
click at [857, 77] on div "navigate_before Simple Audit - [DATE] 9:54am [DATE] 10:08 AM expand_more help_o…" at bounding box center [810, 56] width 1515 height 49
click at [263, 412] on div "keyboard_arrow_right" at bounding box center [273, 411] width 27 height 16
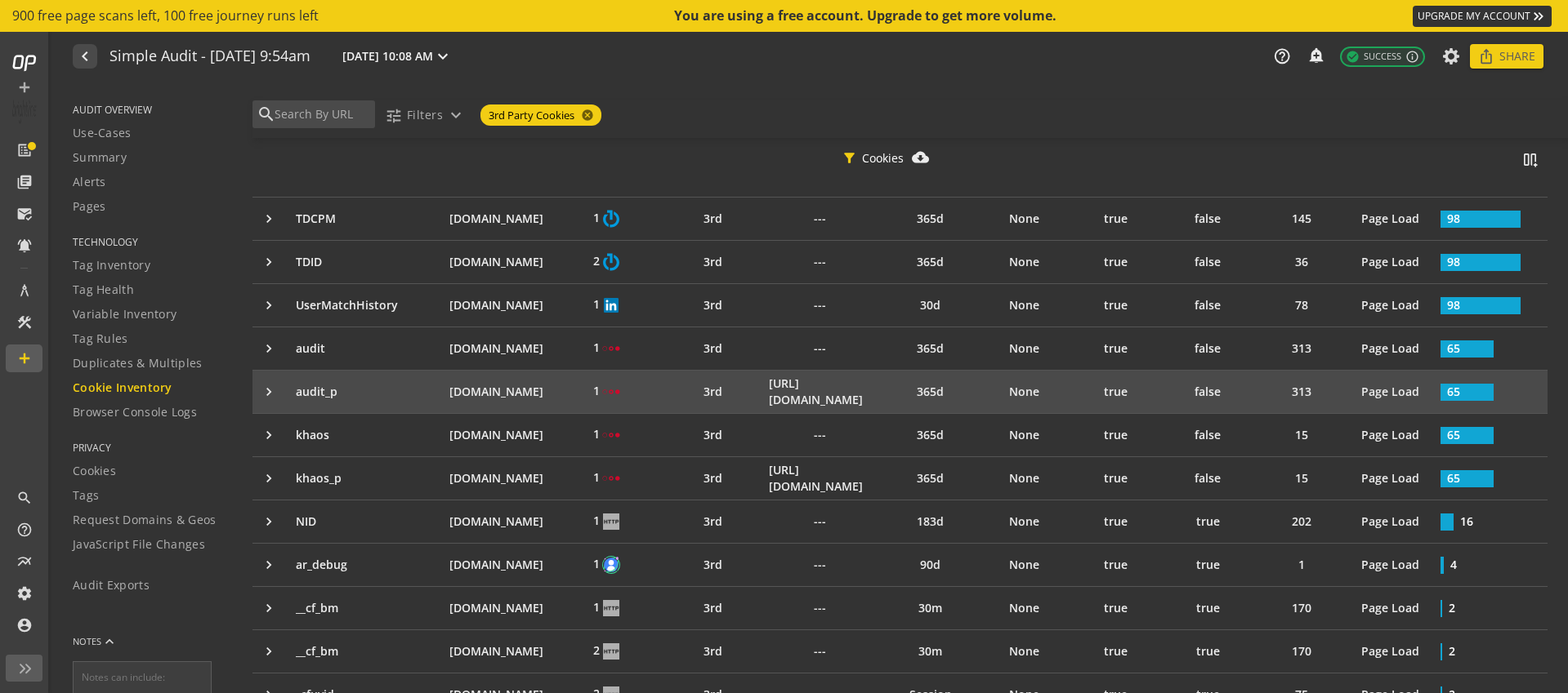
scroll to position [1098, 0]
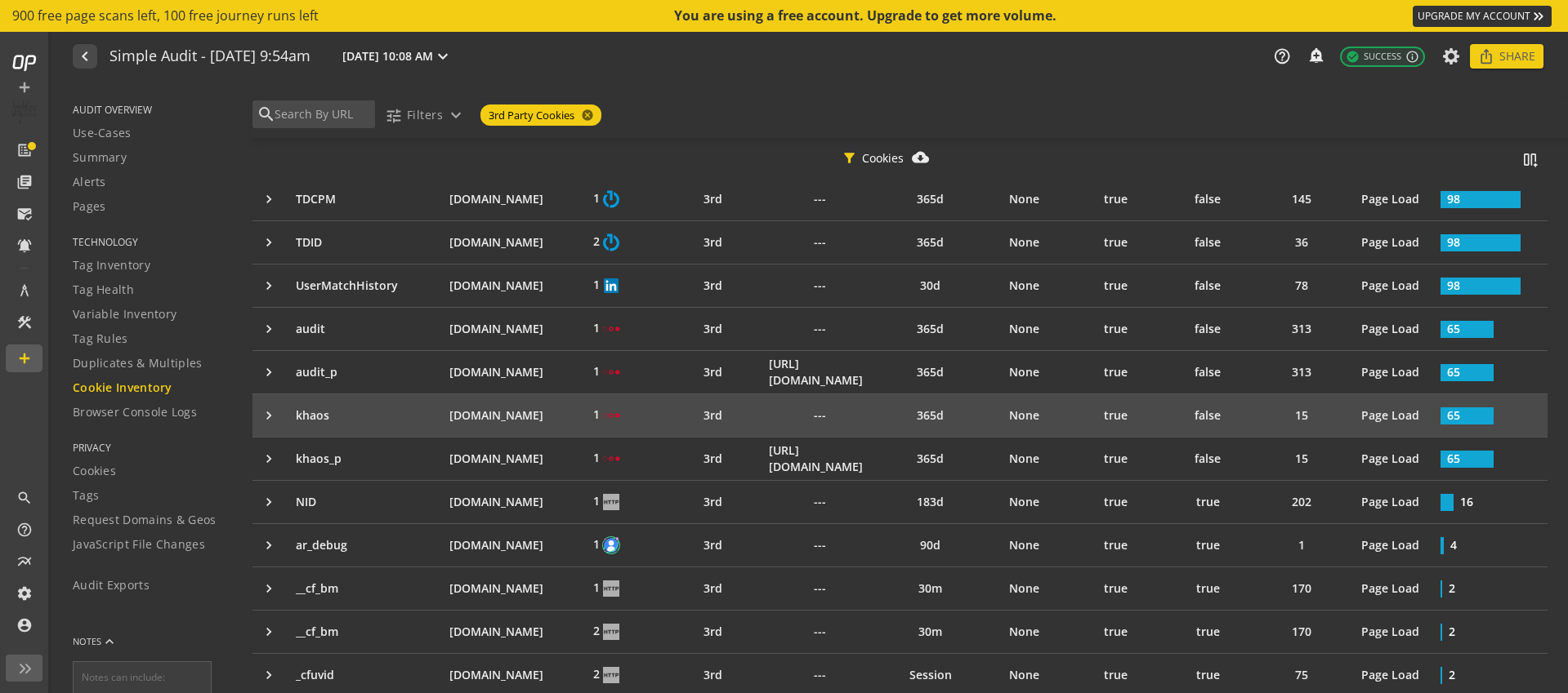
click at [272, 404] on td "keyboard_arrow_right" at bounding box center [270, 415] width 35 height 42
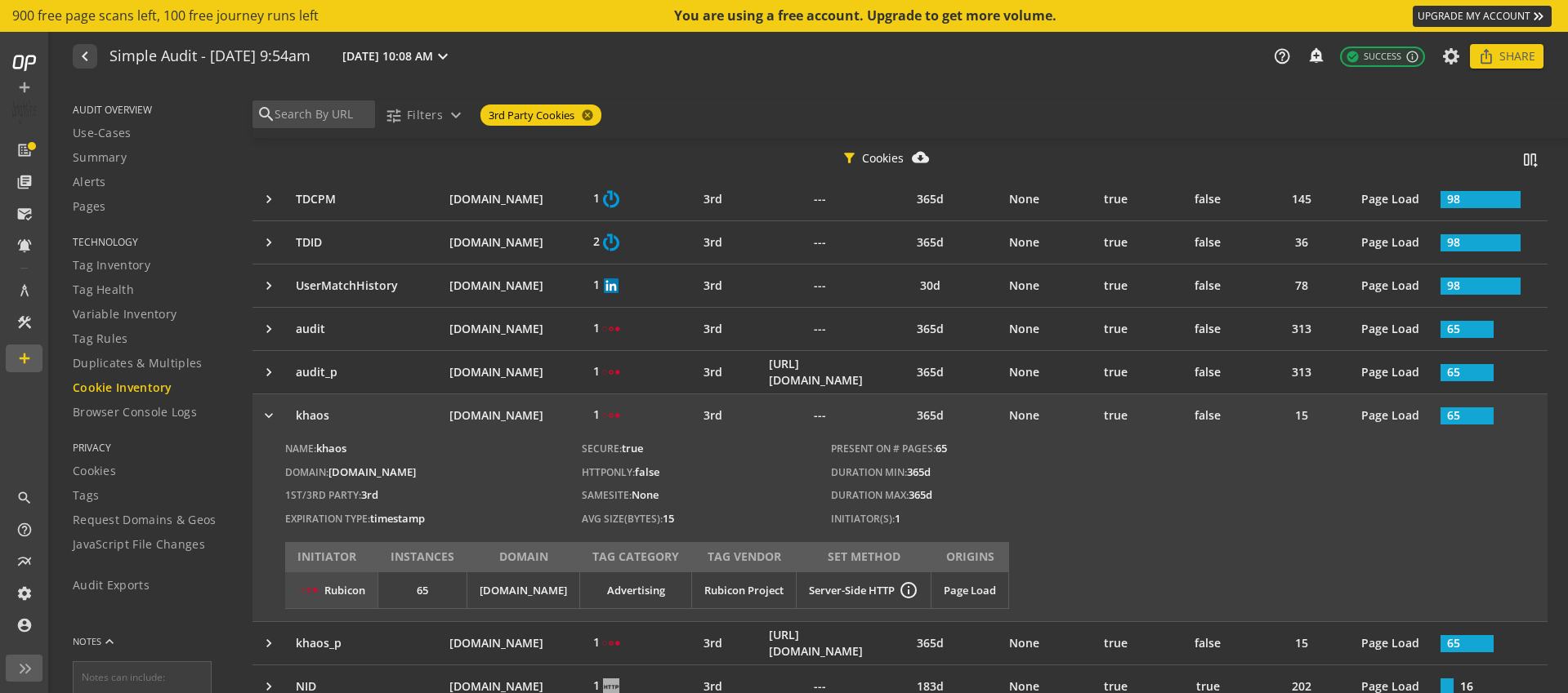
click at [268, 421] on div "keyboard_arrow_right" at bounding box center [273, 415] width 27 height 16
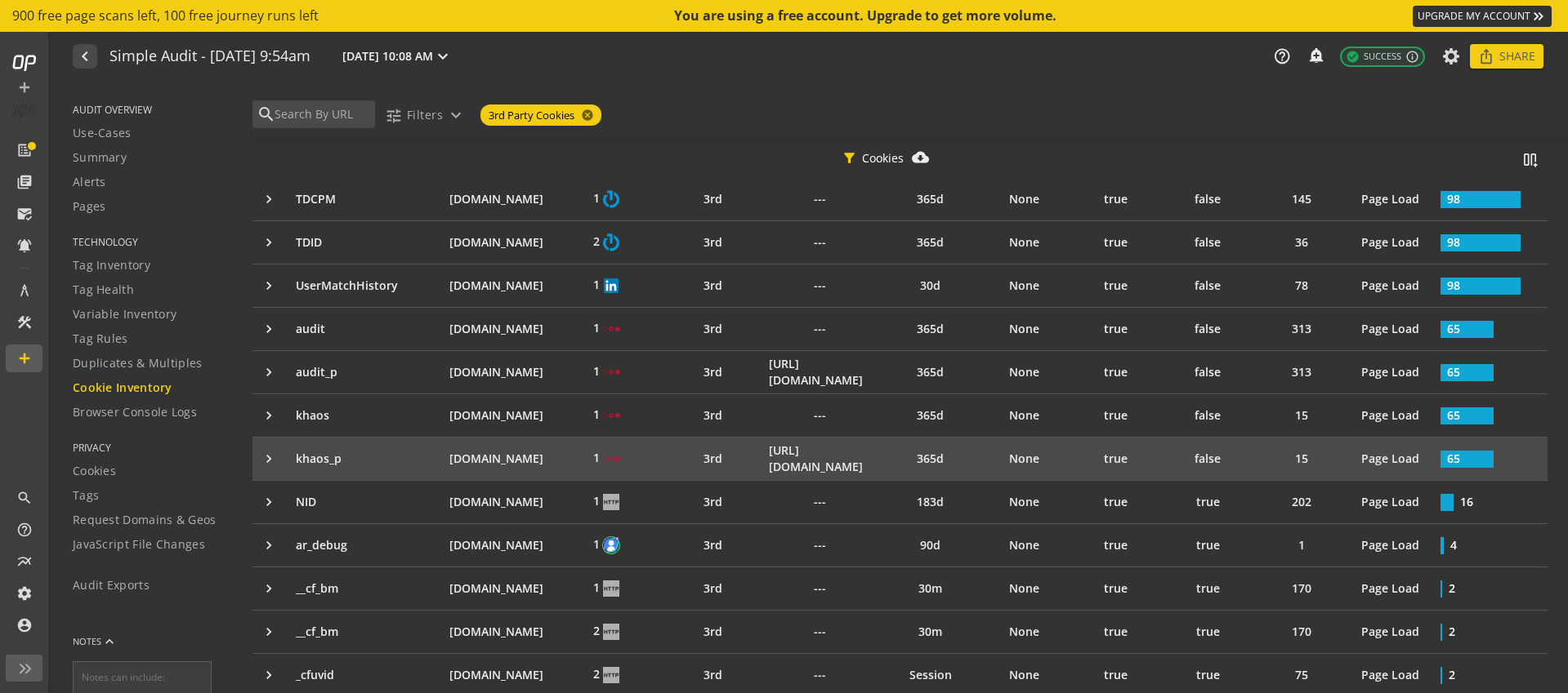
click at [273, 455] on div "keyboard_arrow_right" at bounding box center [273, 458] width 27 height 16
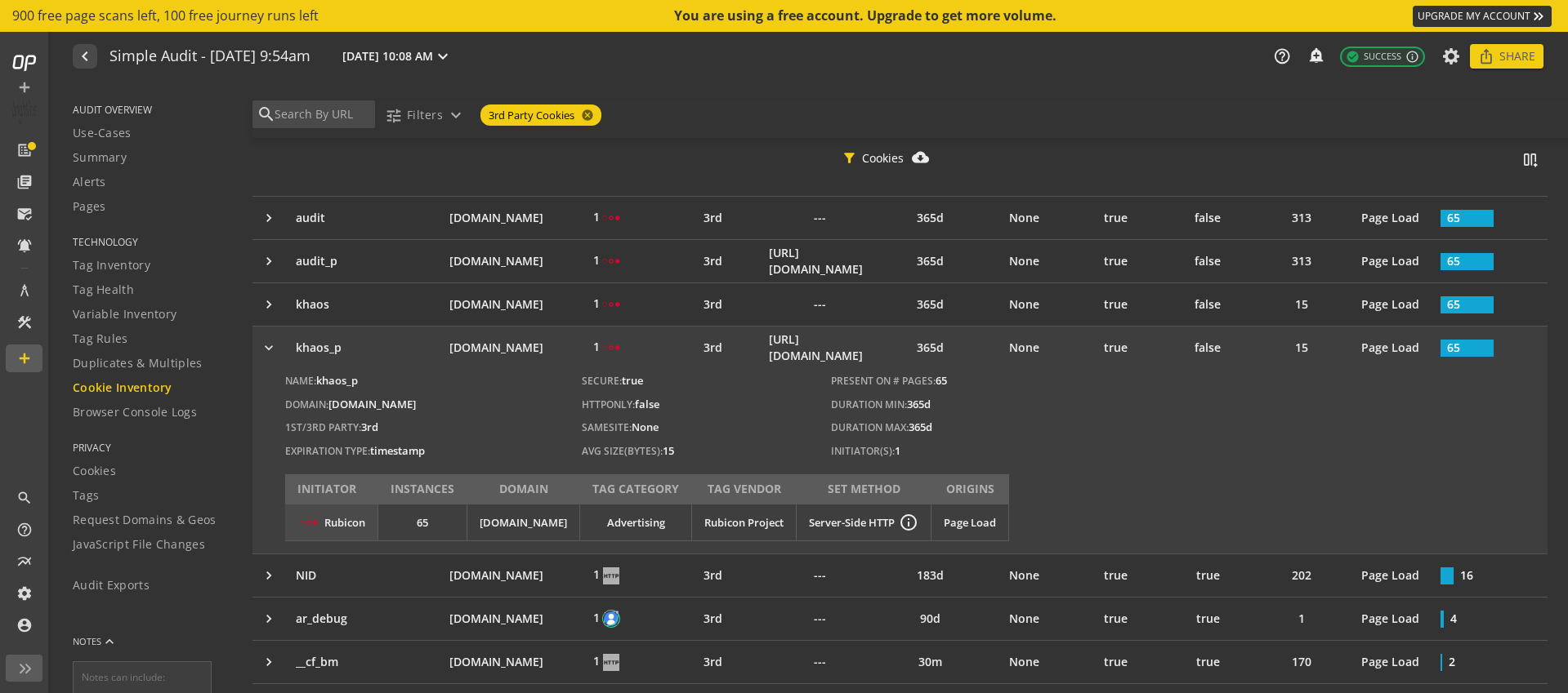
scroll to position [1212, 0]
click at [267, 341] on div "keyboard_arrow_right" at bounding box center [273, 344] width 27 height 16
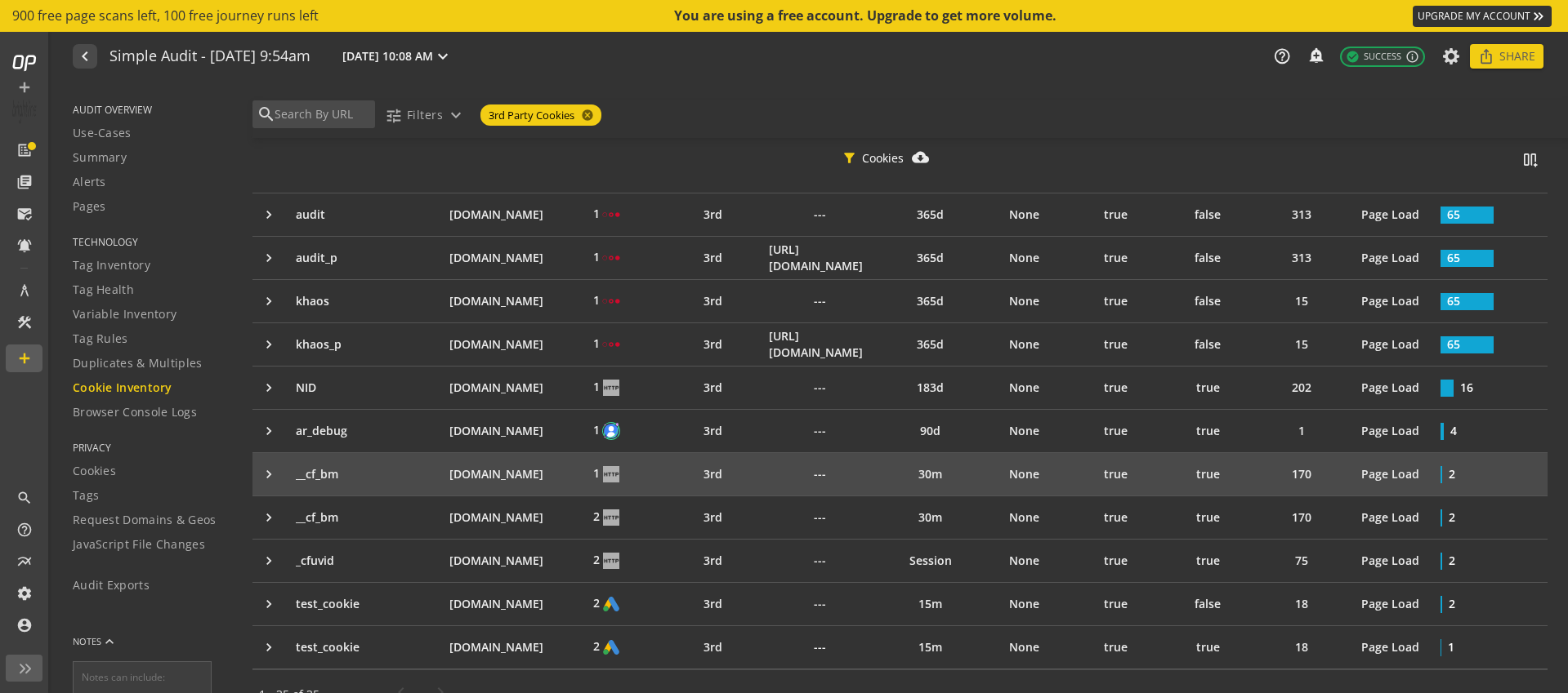
click at [260, 480] on td "keyboard_arrow_right" at bounding box center [270, 474] width 35 height 42
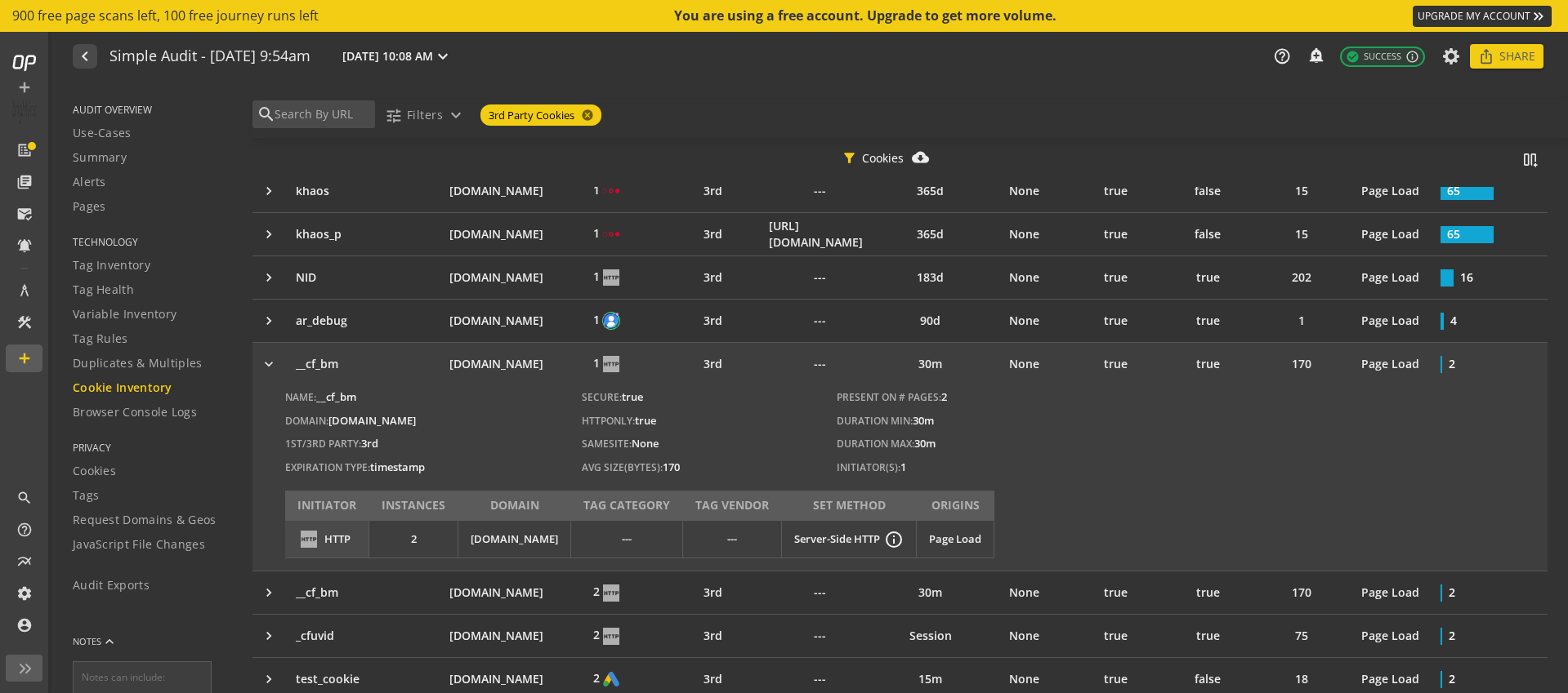
scroll to position [1334, 0]
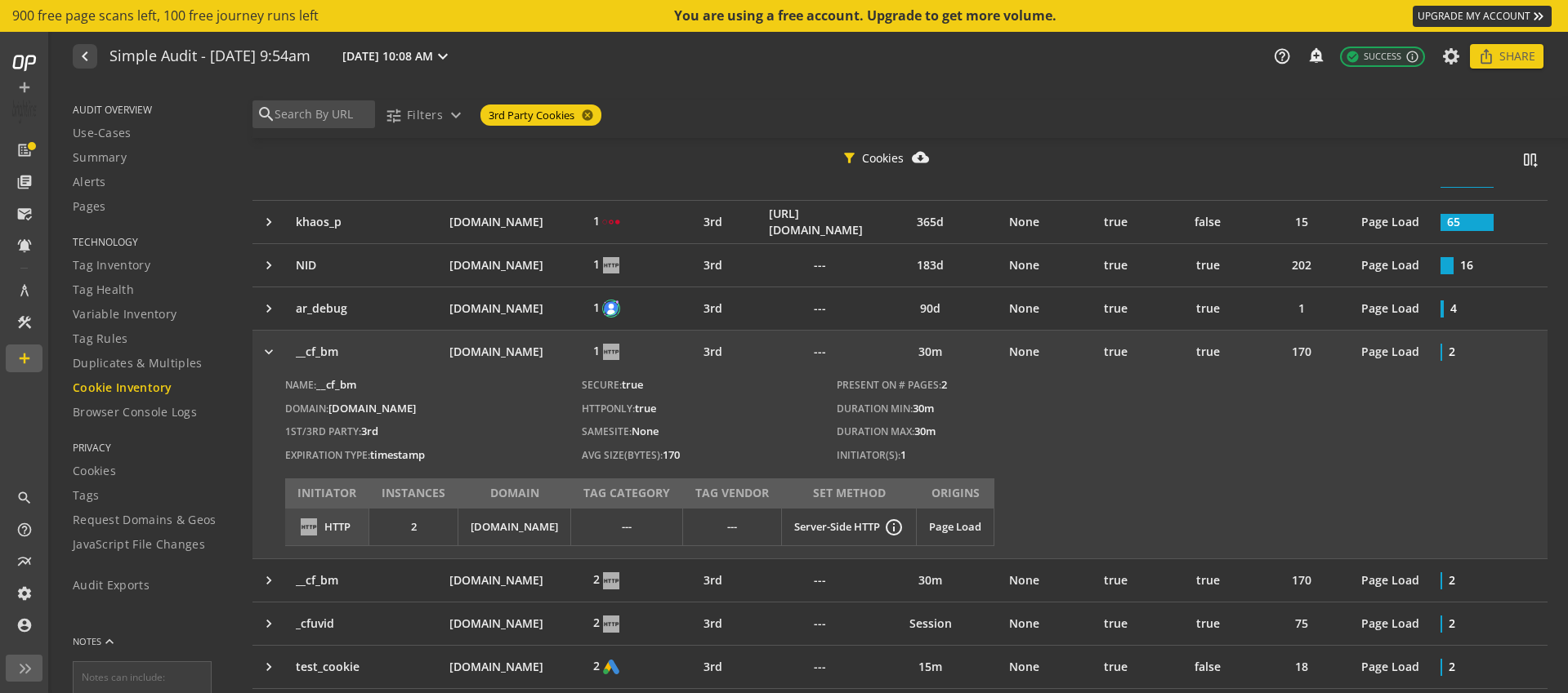
click at [267, 342] on td "keyboard_arrow_right" at bounding box center [270, 351] width 35 height 42
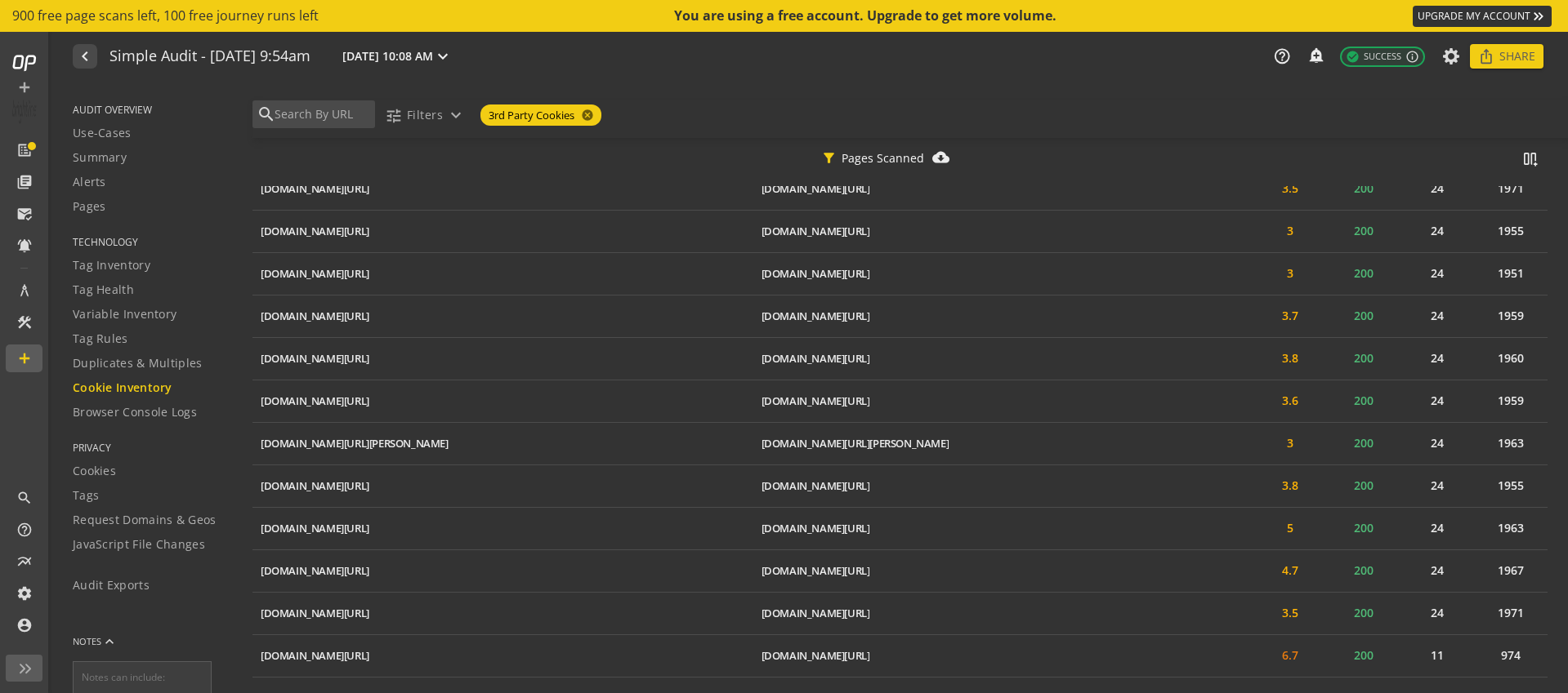
scroll to position [5656, 0]
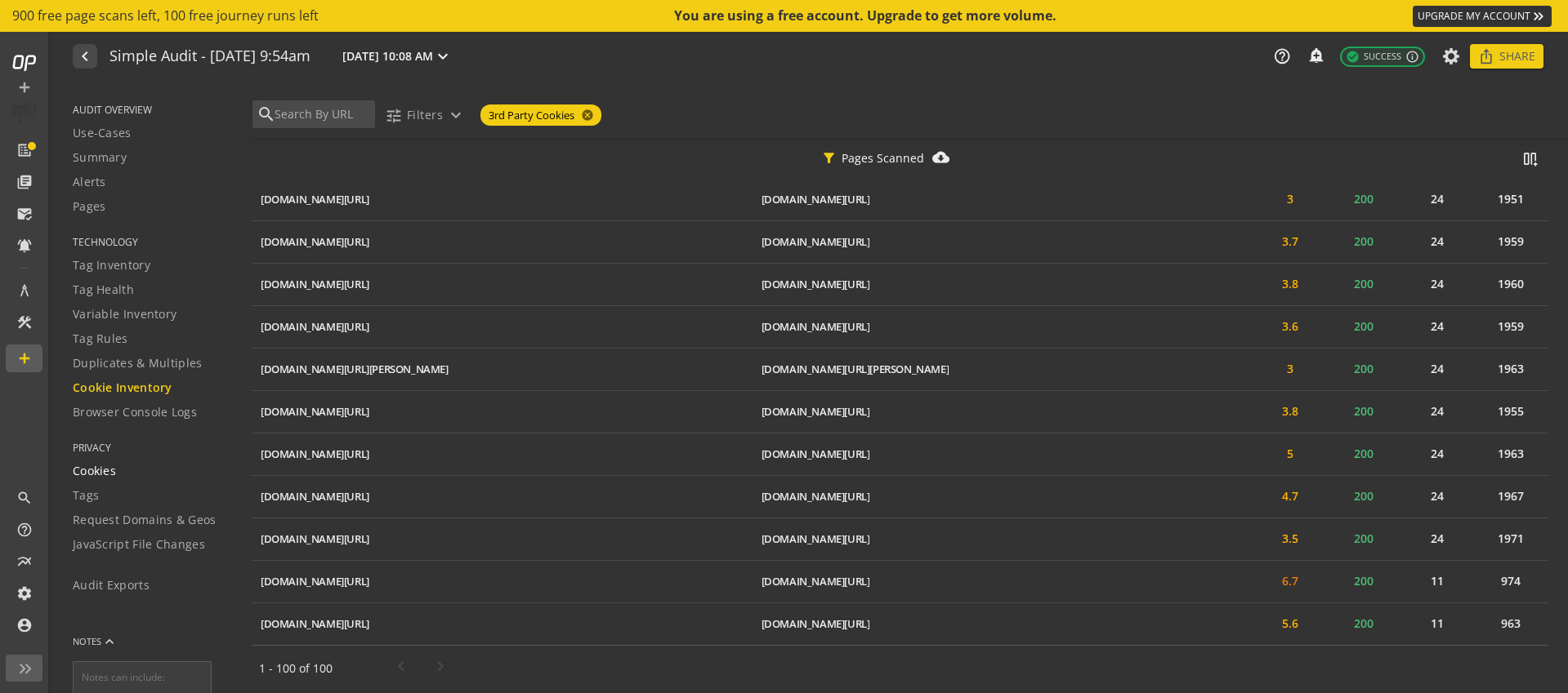
click at [102, 475] on span "Cookies" at bounding box center [94, 470] width 43 height 16
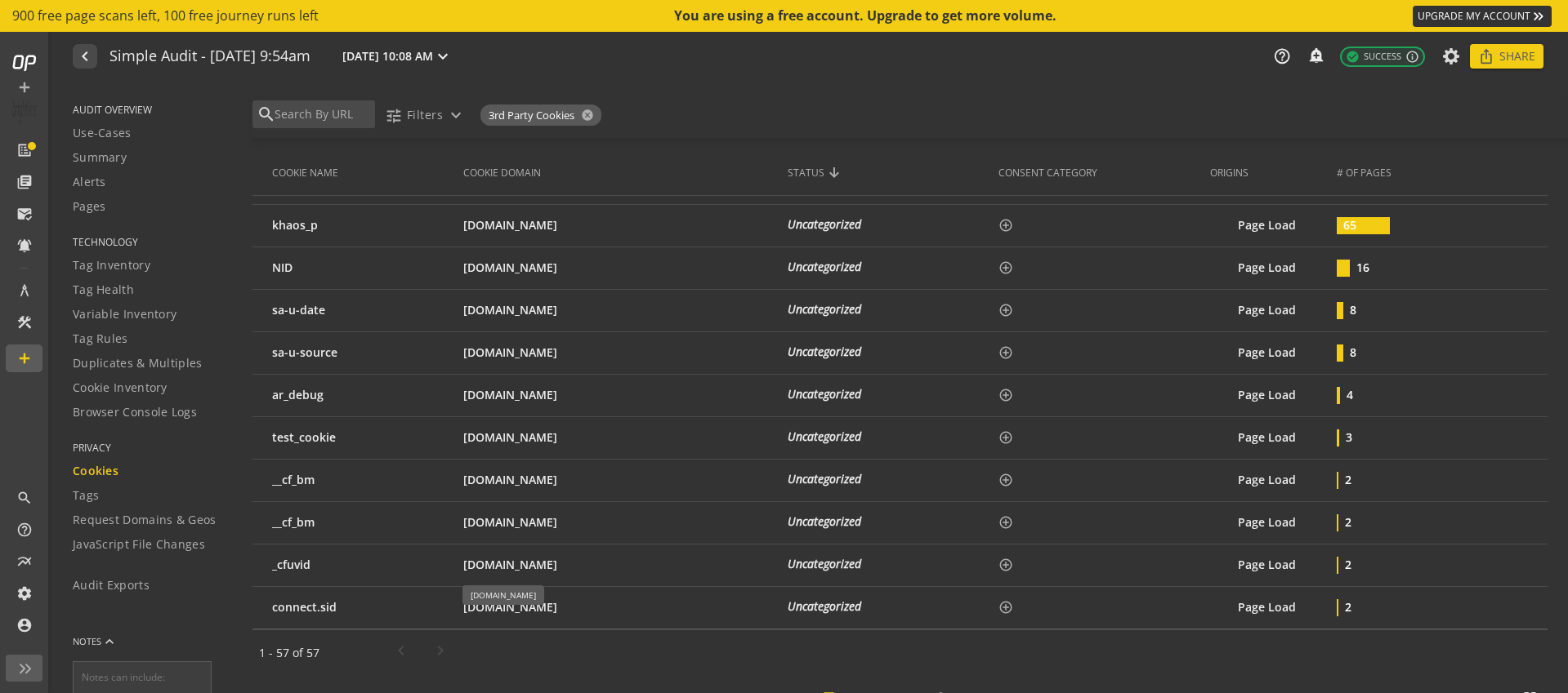
scroll to position [2225, 0]
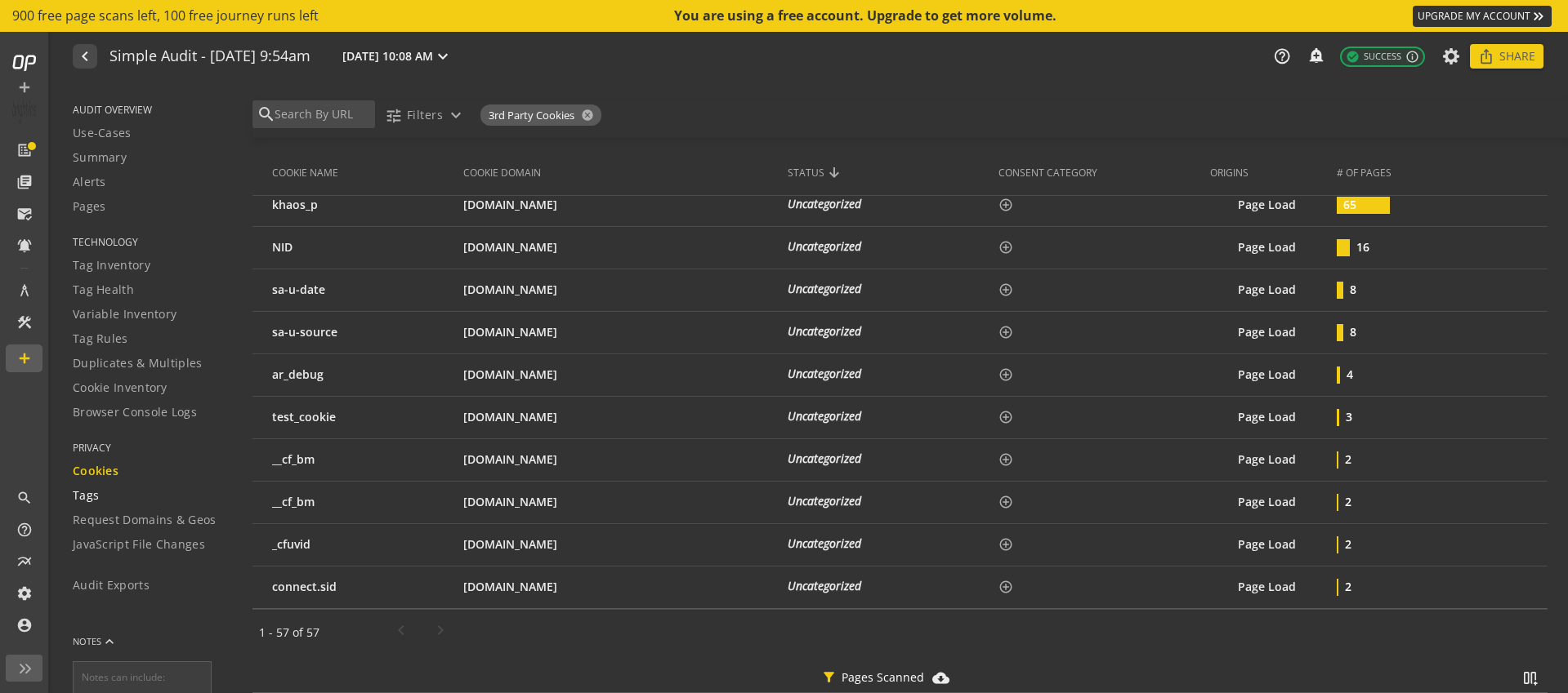
click at [80, 502] on span "Tags" at bounding box center [85, 495] width 26 height 16
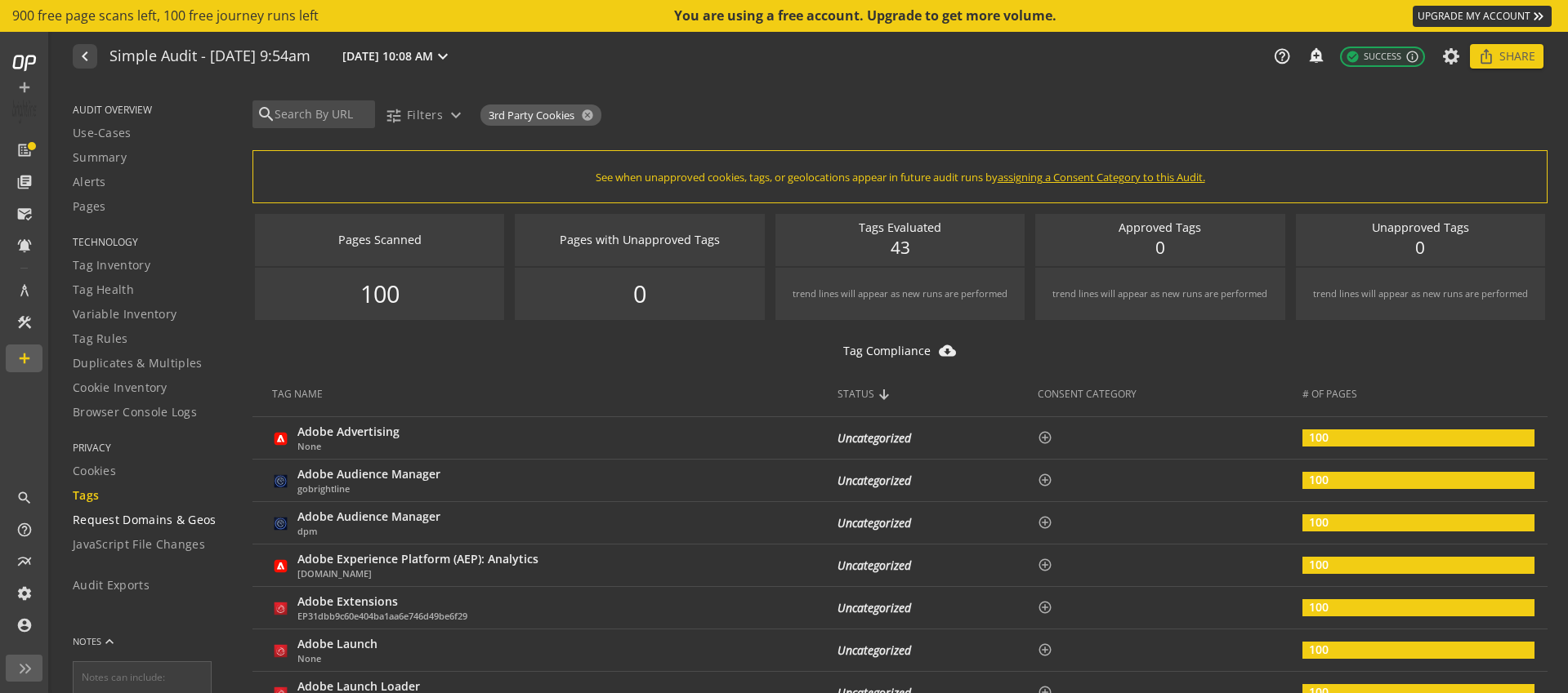
click at [103, 525] on span "Request Domains & Geos" at bounding box center [144, 519] width 144 height 16
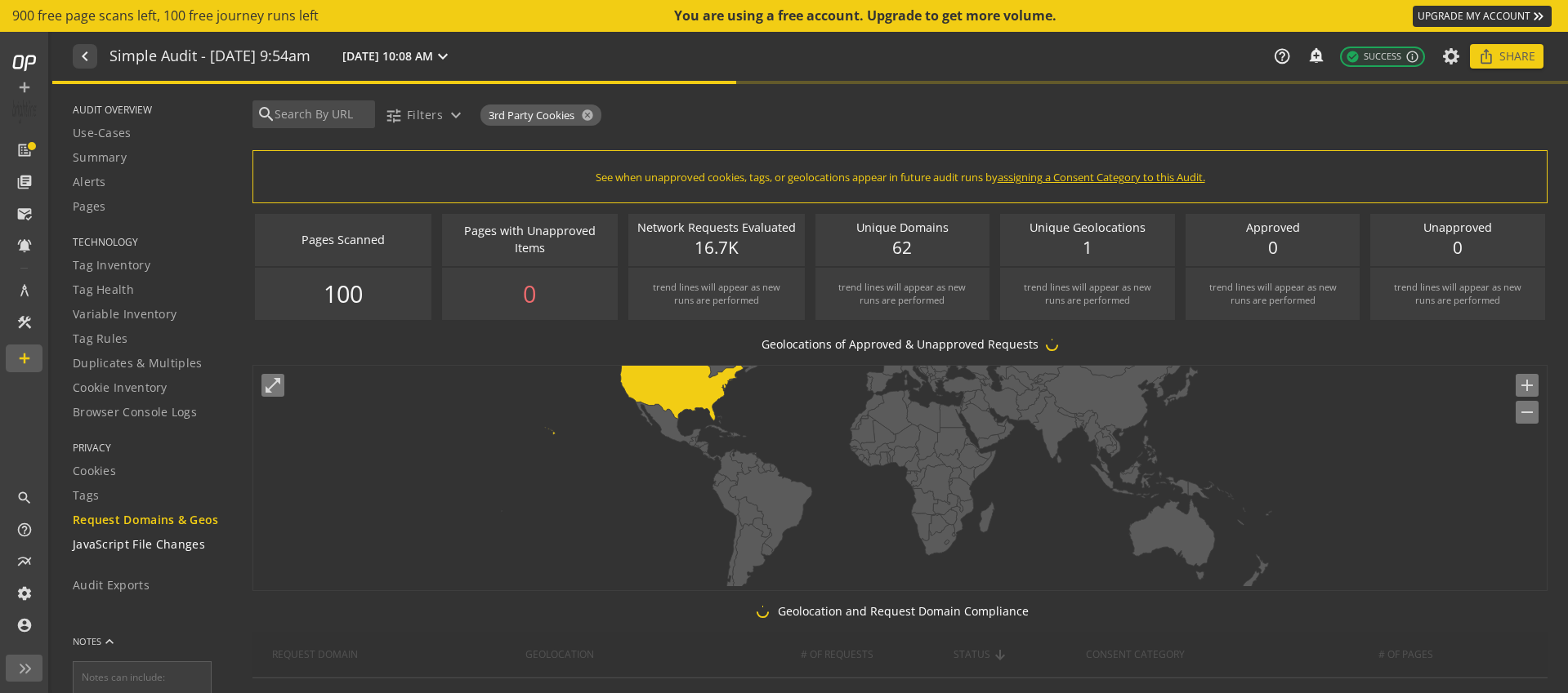
click at [107, 544] on span "JavaScript File Changes" at bounding box center [138, 544] width 132 height 16
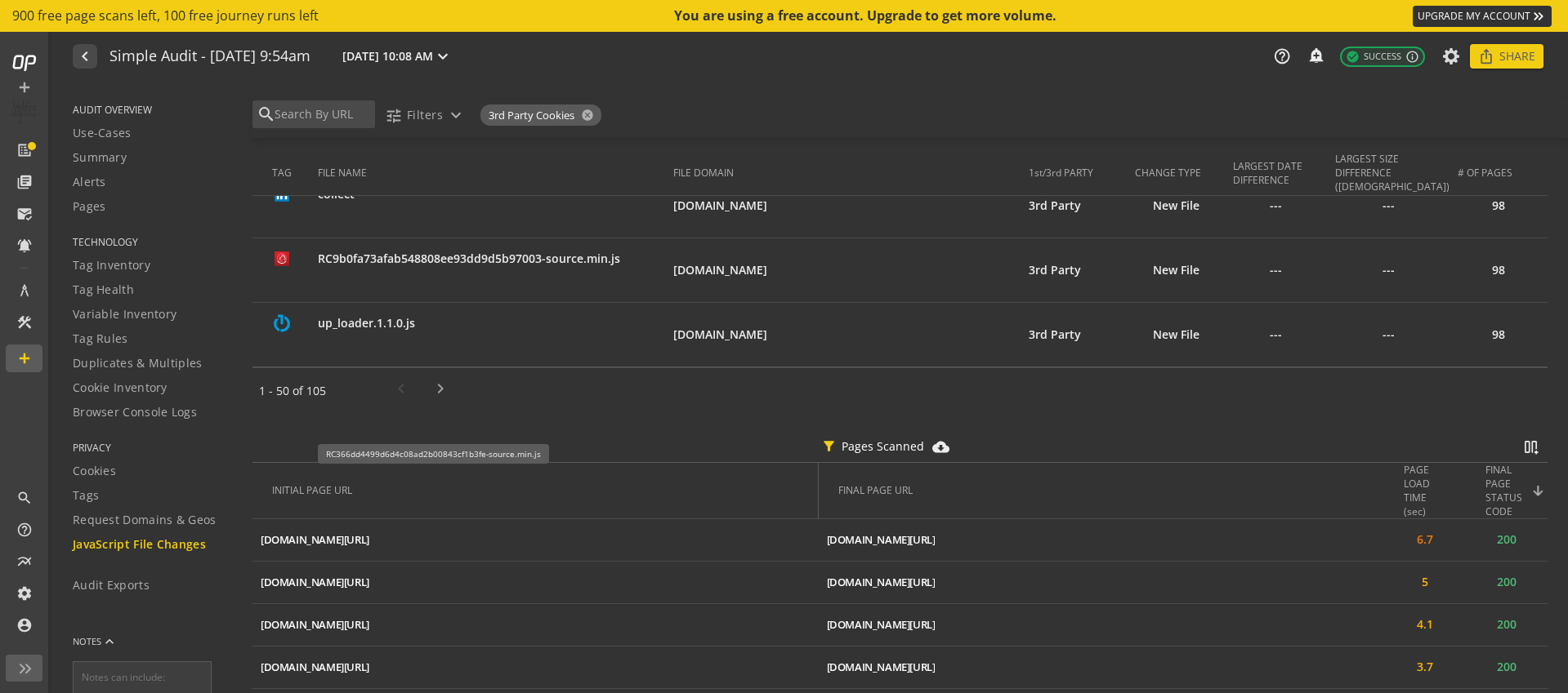
scroll to position [3226, 0]
